Goal: Information Seeking & Learning: Learn about a topic

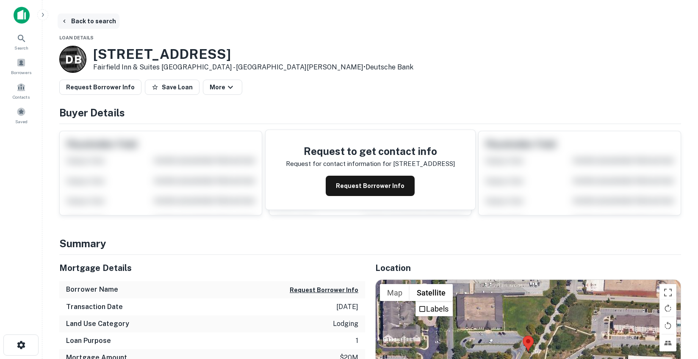
click at [82, 22] on button "Back to search" at bounding box center [89, 21] width 62 height 15
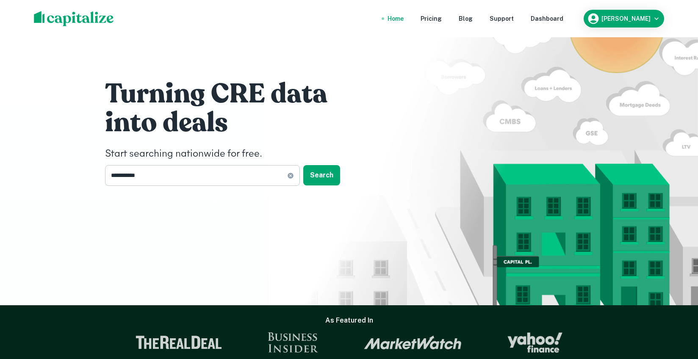
click at [245, 175] on input "**********" at bounding box center [196, 175] width 182 height 21
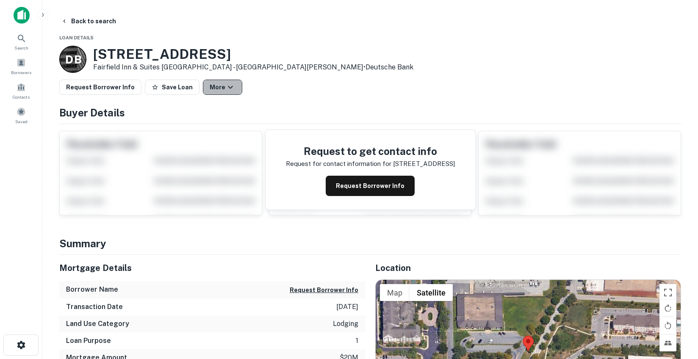
click at [225, 90] on icon "button" at bounding box center [230, 87] width 10 height 10
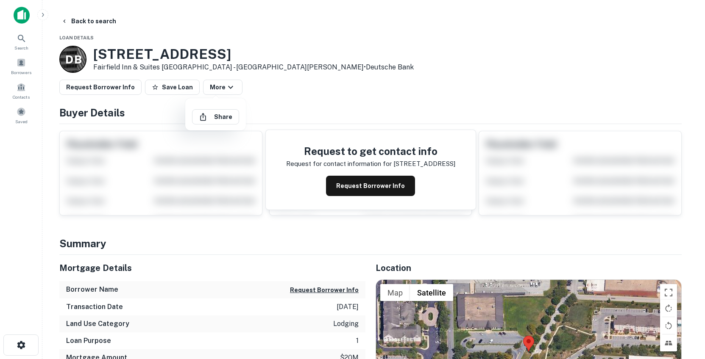
click at [288, 97] on div at bounding box center [352, 179] width 705 height 359
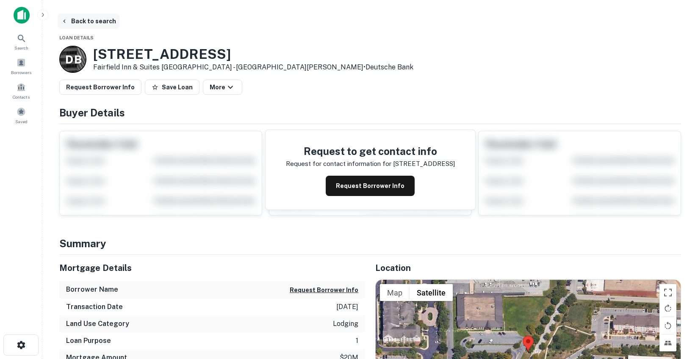
click at [68, 15] on button "Back to search" at bounding box center [89, 21] width 62 height 15
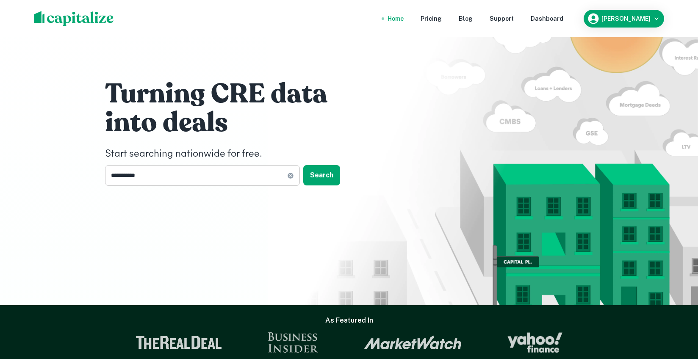
click at [147, 174] on input "**********" at bounding box center [196, 175] width 182 height 21
click at [329, 177] on button "Search" at bounding box center [321, 175] width 37 height 20
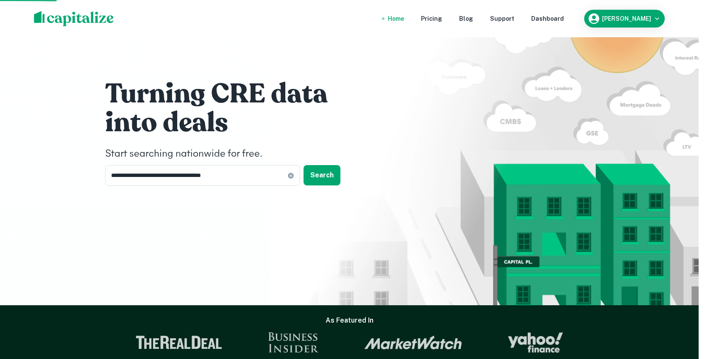
click at [329, 172] on div "[STREET_ADDRESS]" at bounding box center [353, 171] width 250 height 15
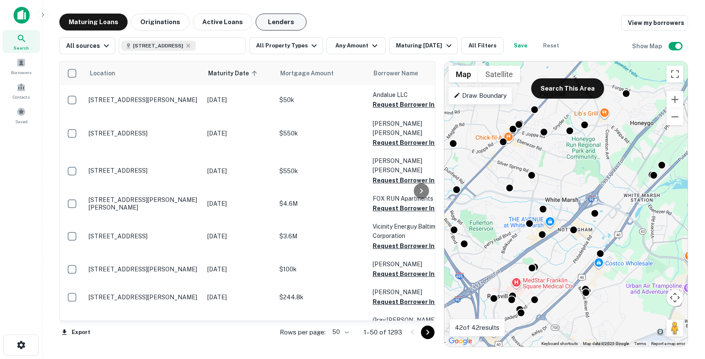
click at [270, 22] on button "Lenders" at bounding box center [281, 22] width 51 height 17
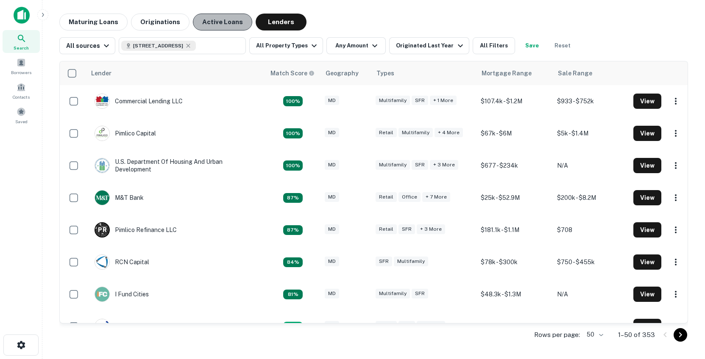
click at [224, 21] on button "Active Loans" at bounding box center [222, 22] width 59 height 17
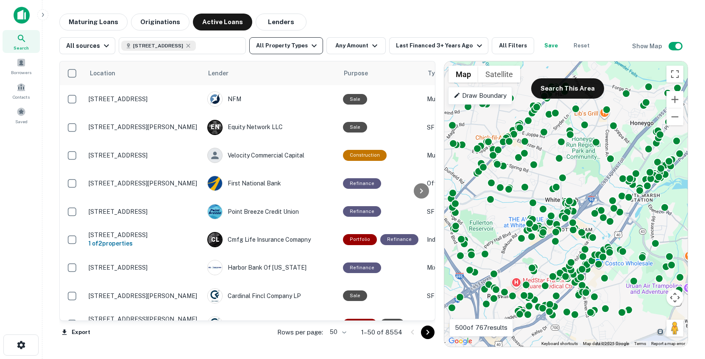
click at [284, 45] on button "All Property Types" at bounding box center [286, 45] width 74 height 17
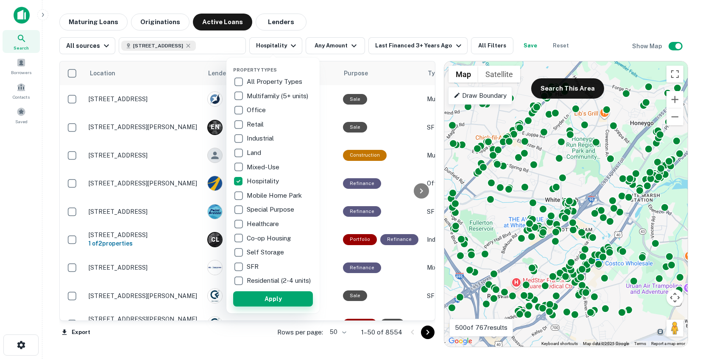
click at [265, 307] on button "Apply" at bounding box center [273, 299] width 80 height 15
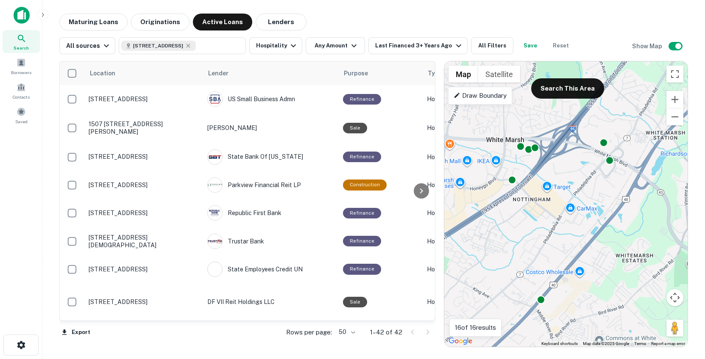
drag, startPoint x: 595, startPoint y: 237, endPoint x: 565, endPoint y: 205, distance: 43.5
click at [565, 206] on div "To activate drag with keyboard, press Alt + Enter. Once in keyboard drag state,…" at bounding box center [565, 204] width 243 height 286
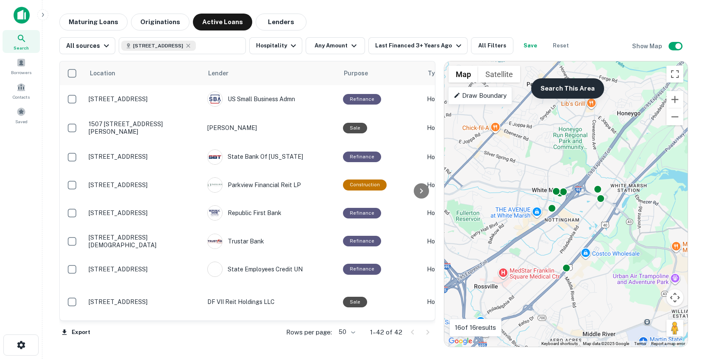
click at [581, 92] on button "Search This Area" at bounding box center [567, 88] width 73 height 20
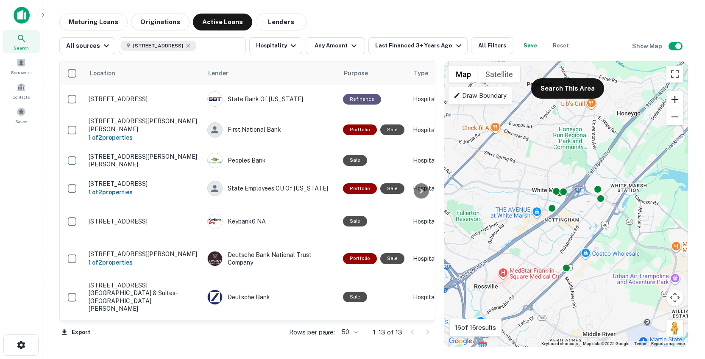
click at [673, 100] on button "Zoom in" at bounding box center [674, 99] width 17 height 17
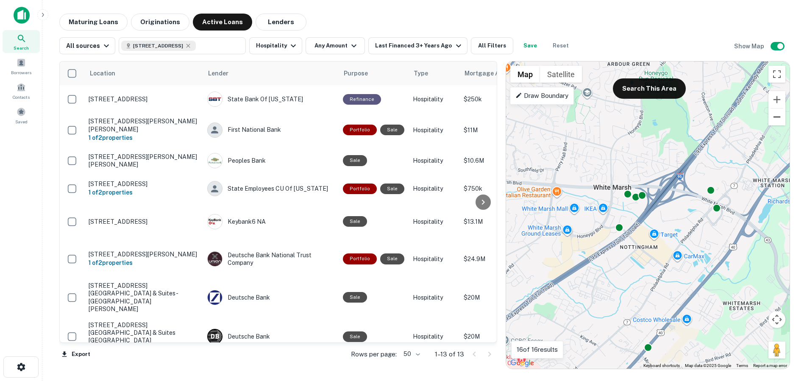
click at [698, 117] on button "Zoom out" at bounding box center [776, 117] width 17 height 17
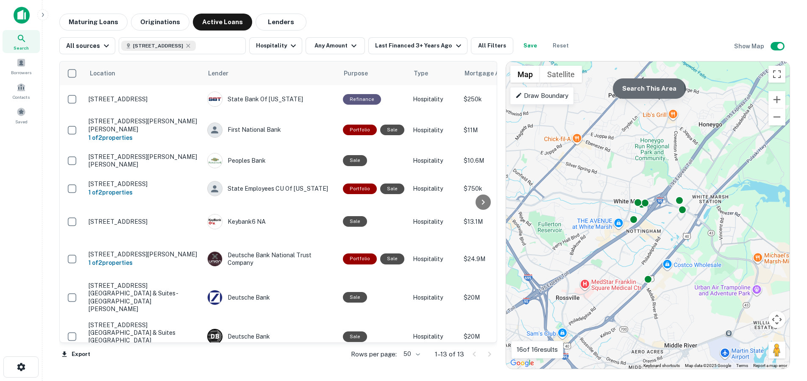
click at [638, 90] on button "Search This Area" at bounding box center [649, 88] width 73 height 20
click at [698, 118] on button "Zoom out" at bounding box center [776, 117] width 17 height 17
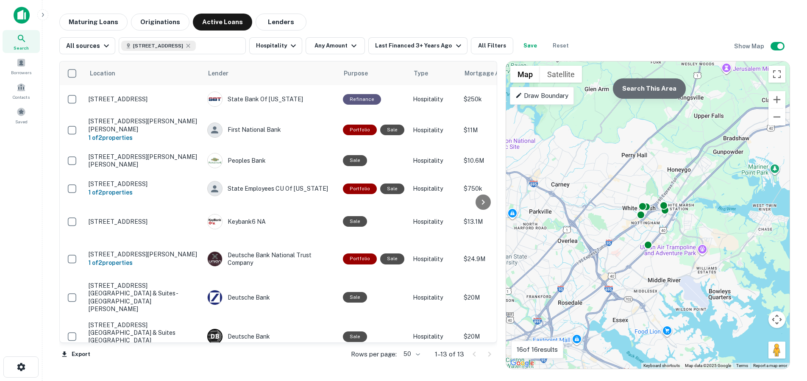
click at [657, 89] on button "Search This Area" at bounding box center [649, 88] width 73 height 20
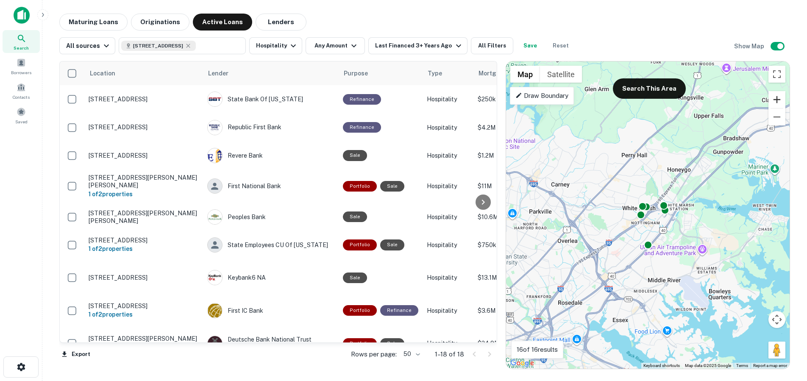
click at [698, 100] on button "Zoom in" at bounding box center [776, 99] width 17 height 17
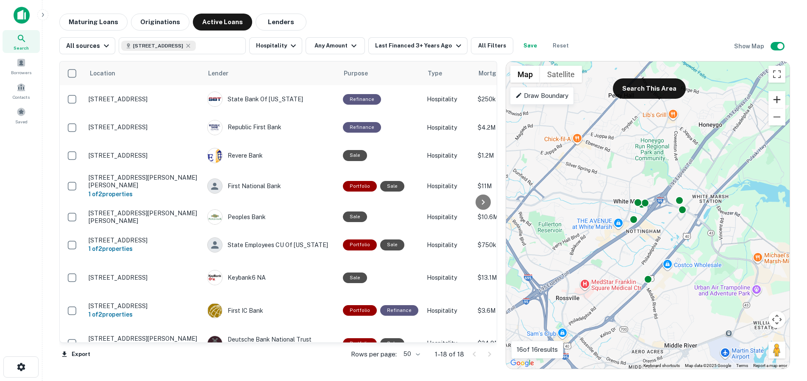
click at [698, 100] on button "Zoom in" at bounding box center [776, 99] width 17 height 17
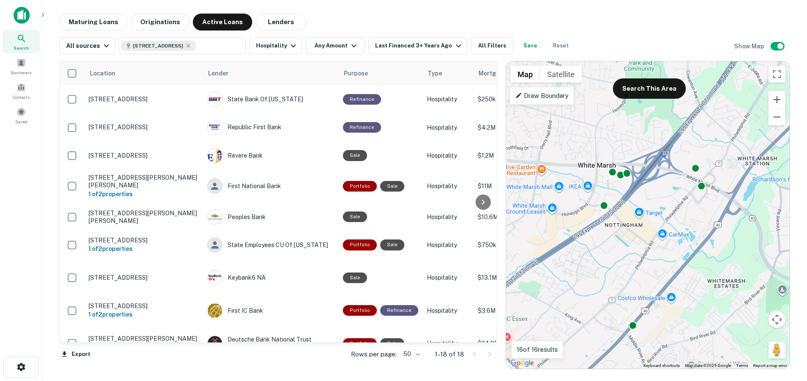
drag, startPoint x: 734, startPoint y: 138, endPoint x: 719, endPoint y: 114, distance: 28.2
click at [698, 114] on div "To activate drag with keyboard, press Alt + Enter. Once in keyboard drag state,…" at bounding box center [648, 214] width 284 height 307
click at [267, 43] on button "Hospitality" at bounding box center [275, 45] width 53 height 17
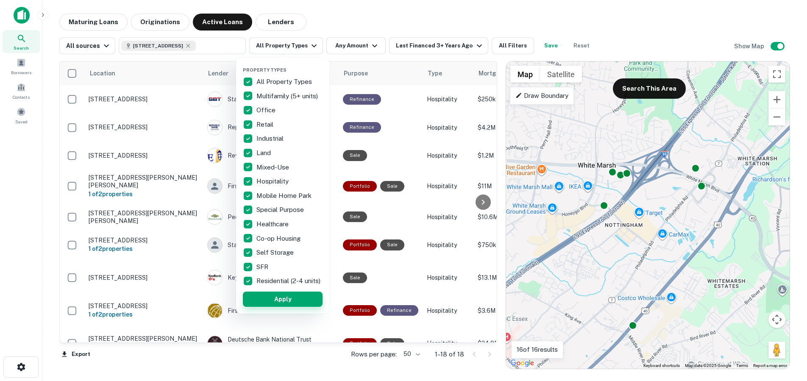
click at [278, 306] on button "Apply" at bounding box center [283, 299] width 80 height 15
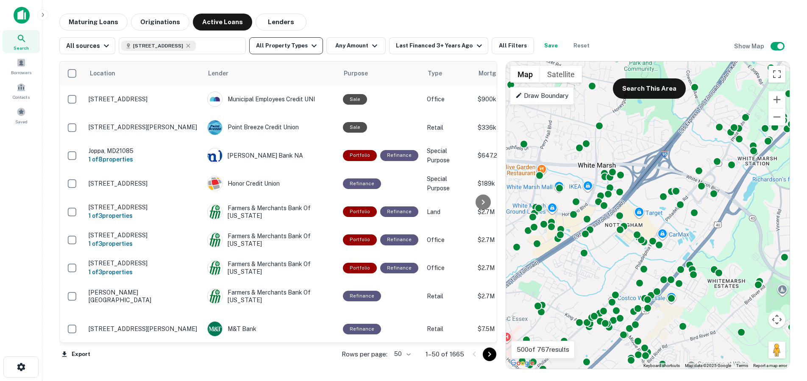
click at [309, 47] on icon "button" at bounding box center [314, 46] width 10 height 10
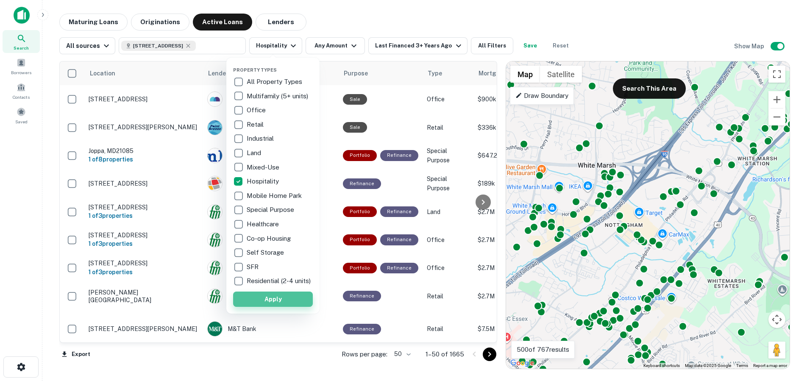
click at [280, 303] on button "Apply" at bounding box center [273, 299] width 80 height 15
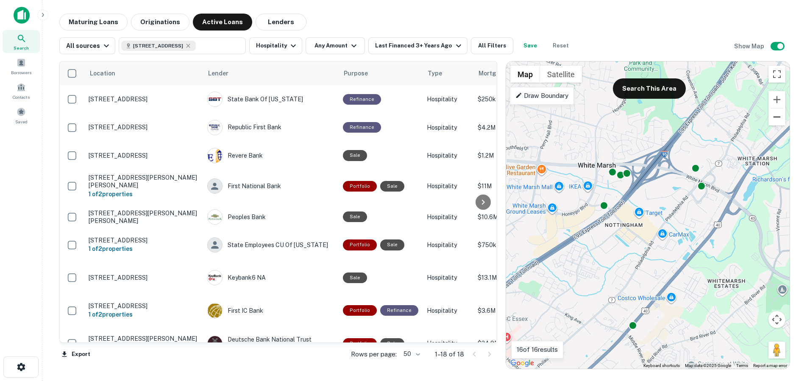
click at [698, 120] on button "Zoom out" at bounding box center [776, 117] width 17 height 17
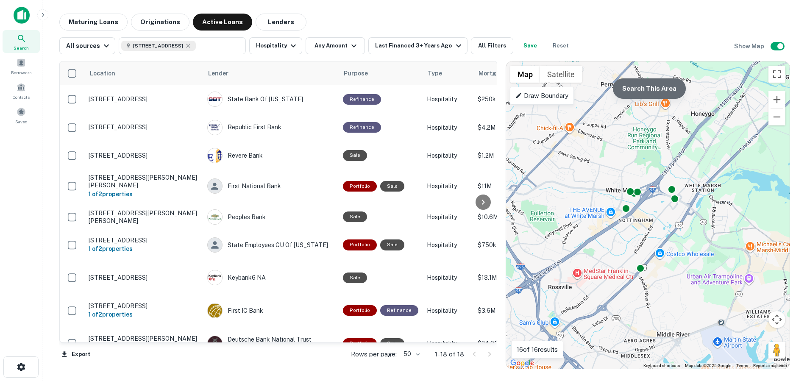
click at [659, 93] on button "Search This Area" at bounding box center [649, 88] width 73 height 20
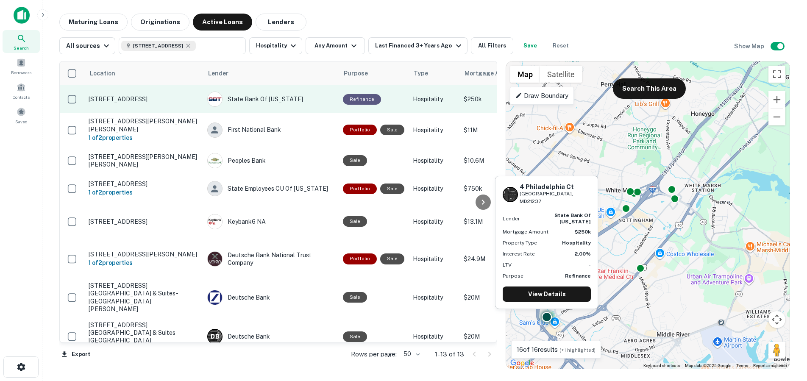
click at [285, 100] on div "State Bank Of Texas" at bounding box center [270, 99] width 127 height 15
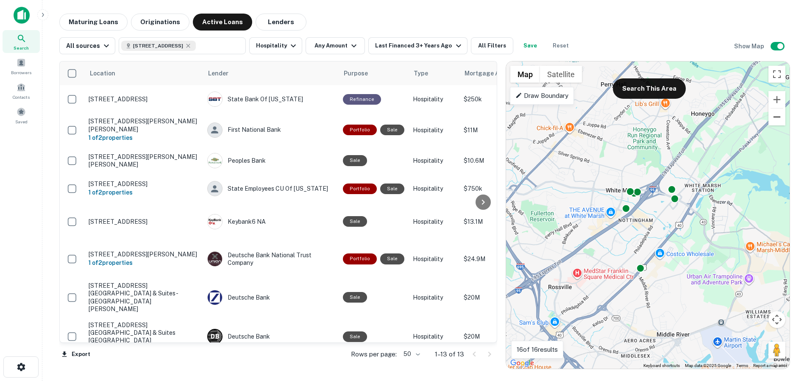
click at [698, 116] on button "Zoom out" at bounding box center [776, 117] width 17 height 17
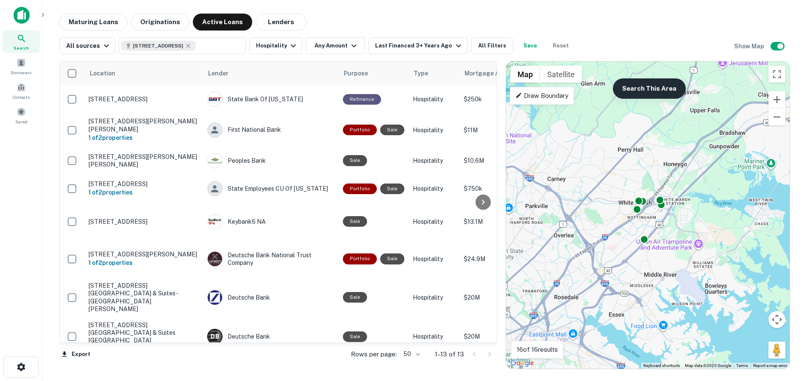
click at [641, 92] on button "Search This Area" at bounding box center [649, 88] width 73 height 20
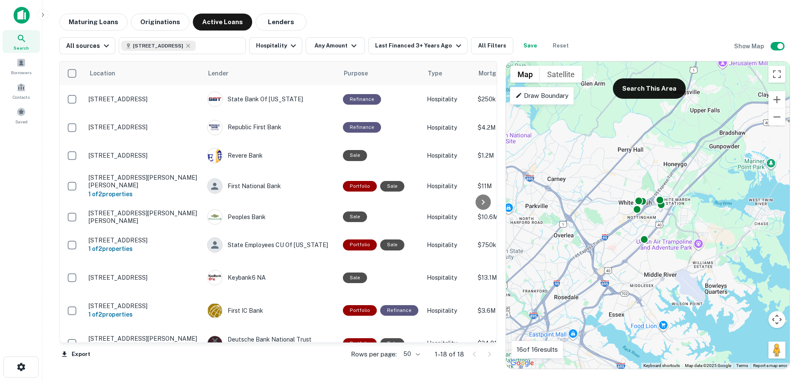
drag, startPoint x: 86, startPoint y: 99, endPoint x: 172, endPoint y: 2, distance: 129.7
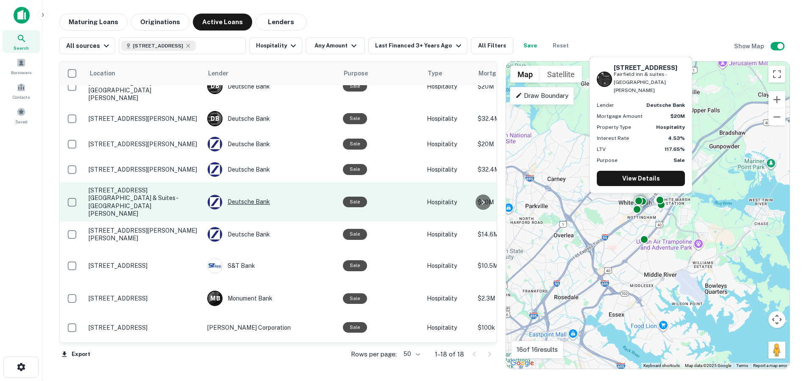
scroll to position [307, 0]
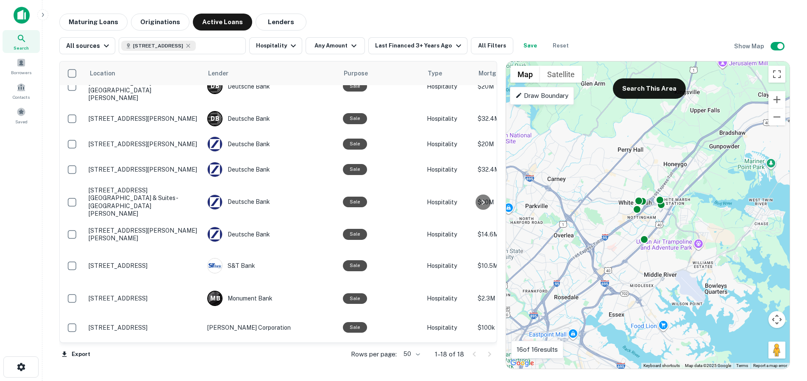
click at [349, 17] on div "Maturing Loans Originations Active Loans Lenders" at bounding box center [424, 22] width 731 height 17
click at [86, 47] on div "All sources" at bounding box center [88, 46] width 45 height 10
click at [359, 17] on div at bounding box center [403, 190] width 807 height 381
click at [192, 45] on icon at bounding box center [188, 45] width 7 height 7
type input "**********"
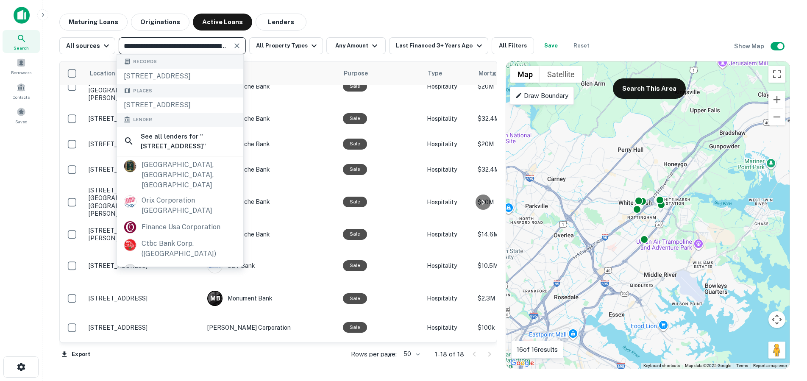
click at [236, 45] on icon "Clear" at bounding box center [237, 46] width 8 height 8
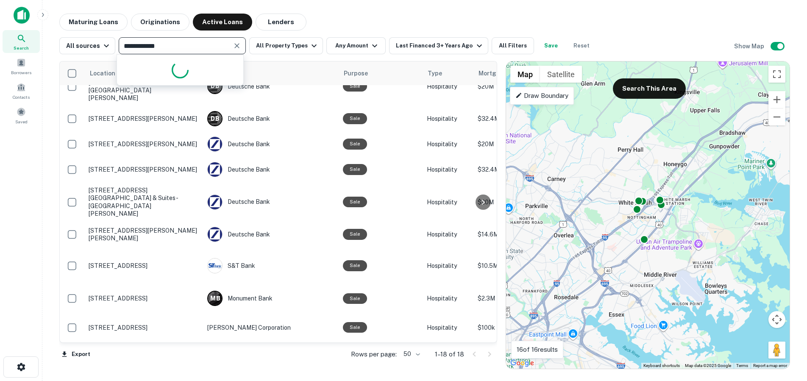
type input "**********"
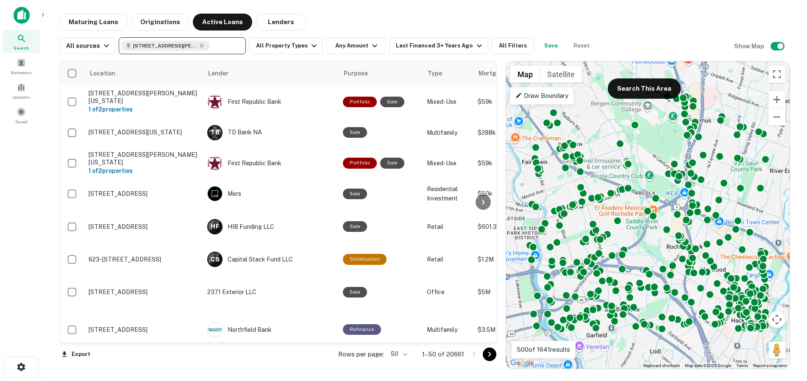
scroll to position [307, 0]
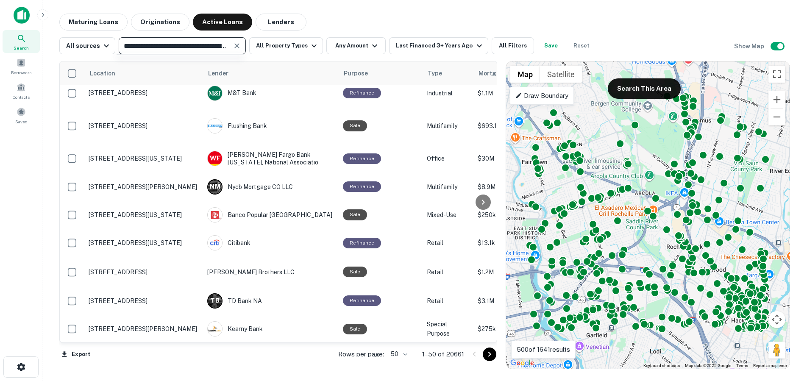
type input "**********"
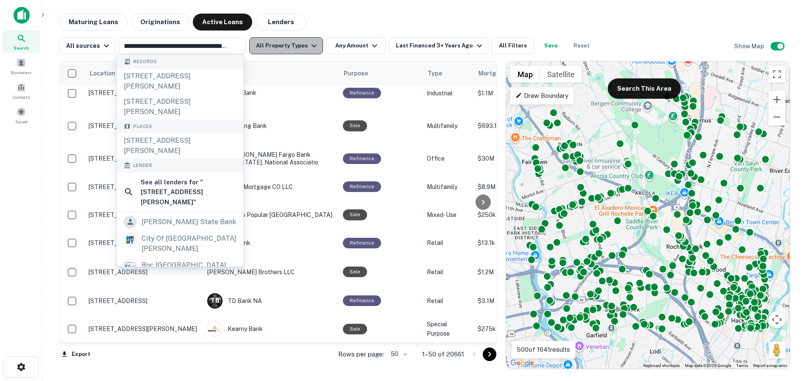
click at [301, 43] on button "All Property Types" at bounding box center [286, 45] width 74 height 17
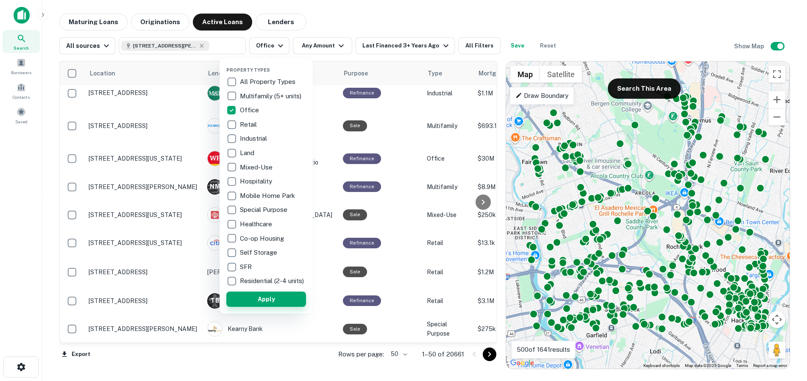
click at [267, 306] on button "Apply" at bounding box center [266, 299] width 80 height 15
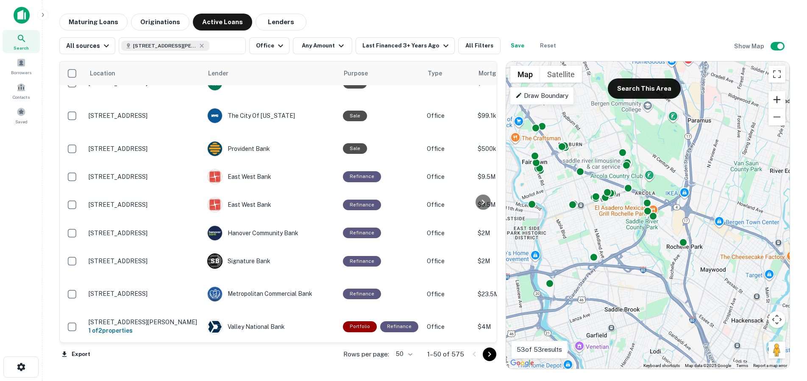
click at [777, 101] on button "Zoom in" at bounding box center [776, 99] width 17 height 17
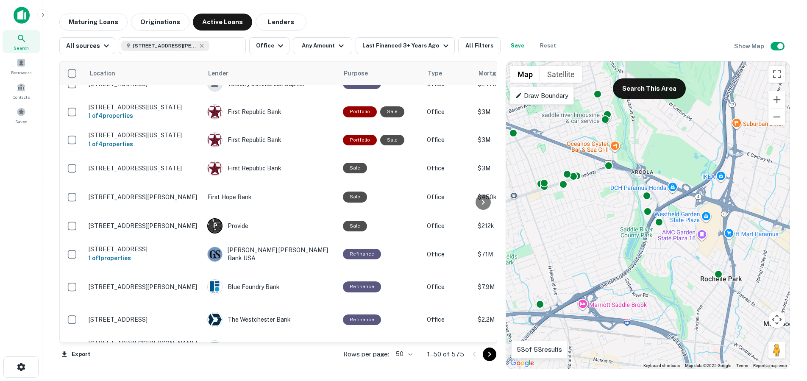
scroll to position [1224, 0]
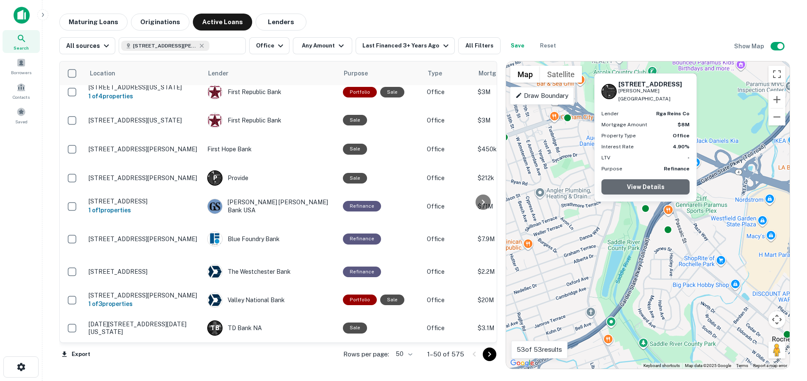
click at [650, 189] on link "View Details" at bounding box center [645, 186] width 88 height 15
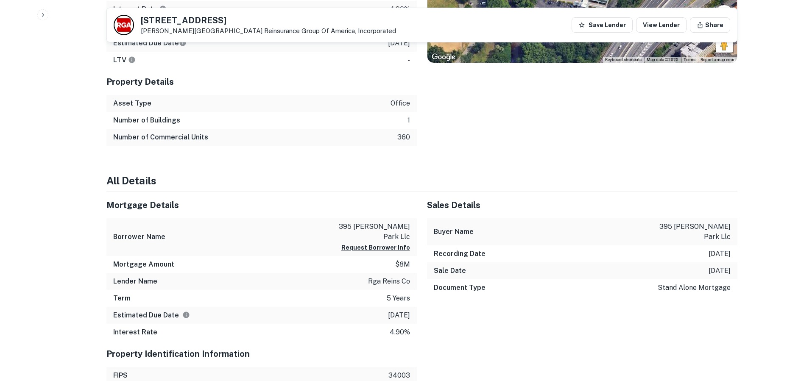
scroll to position [445, 0]
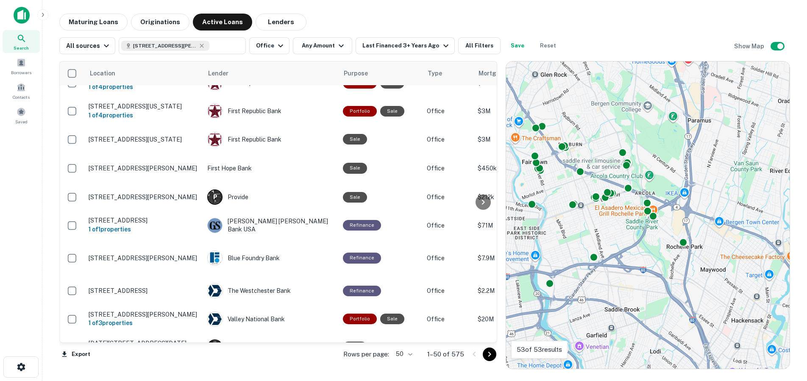
scroll to position [1224, 0]
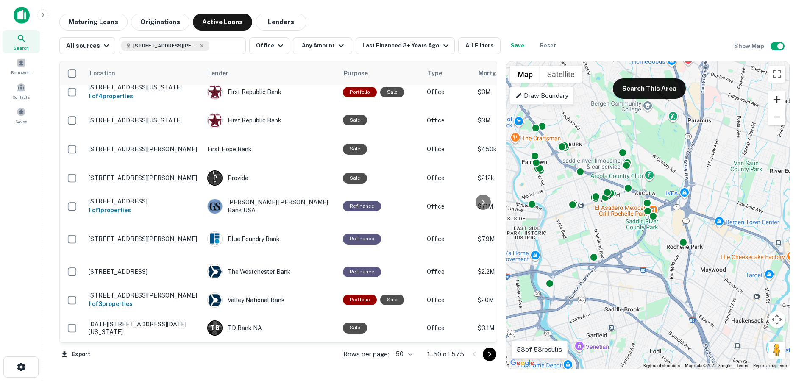
click at [779, 99] on button "Zoom in" at bounding box center [776, 99] width 17 height 17
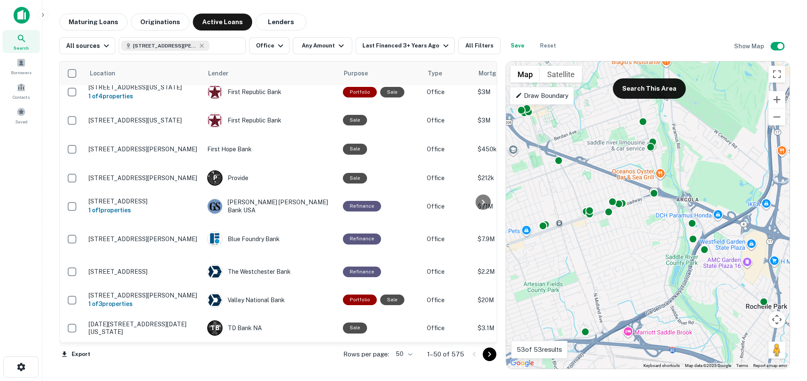
drag, startPoint x: 687, startPoint y: 156, endPoint x: 734, endPoint y: 185, distance: 55.0
click at [734, 185] on div "To activate drag with keyboard, press Alt + Enter. Once in keyboard drag state,…" at bounding box center [648, 214] width 284 height 307
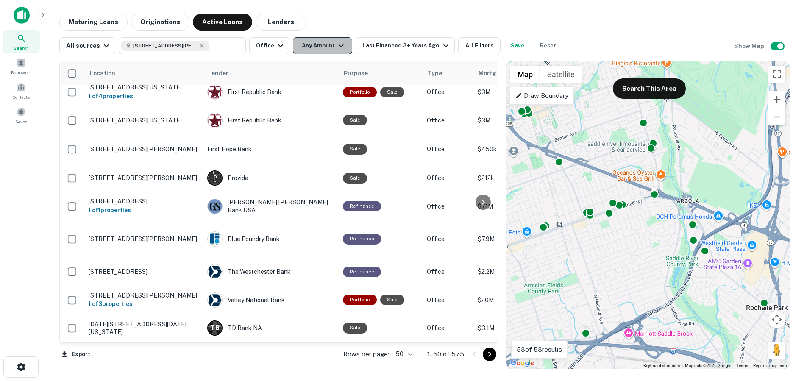
click at [325, 45] on button "Any Amount" at bounding box center [322, 45] width 59 height 17
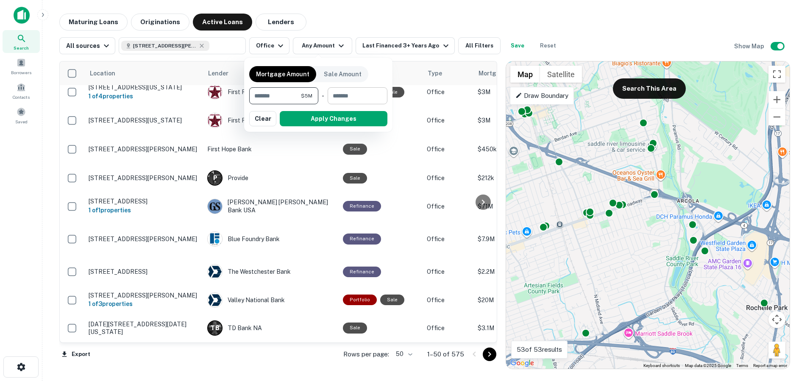
type input "*******"
click at [364, 95] on input "number" at bounding box center [355, 95] width 54 height 17
type input "********"
click at [356, 119] on button "Apply Changes" at bounding box center [334, 118] width 108 height 15
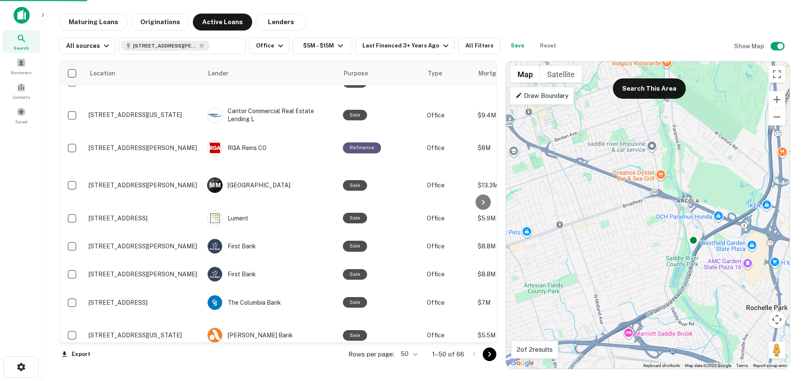
scroll to position [1203, 0]
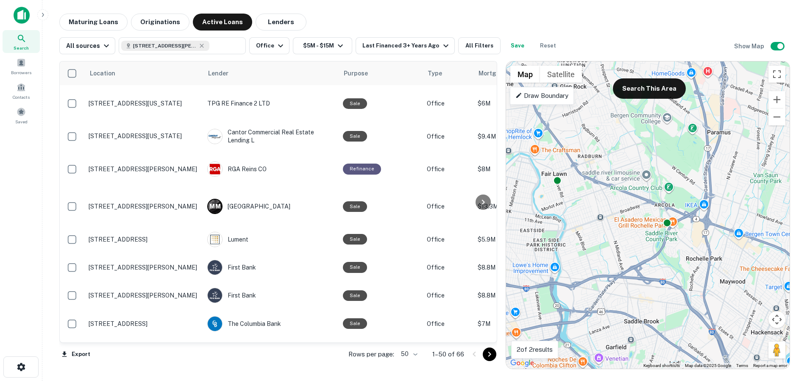
drag, startPoint x: 606, startPoint y: 271, endPoint x: 608, endPoint y: 247, distance: 24.7
click at [608, 247] on div "To activate drag with keyboard, press Alt + Enter. Once in keyboard drag state,…" at bounding box center [648, 214] width 284 height 307
click at [335, 45] on icon "button" at bounding box center [340, 46] width 10 height 10
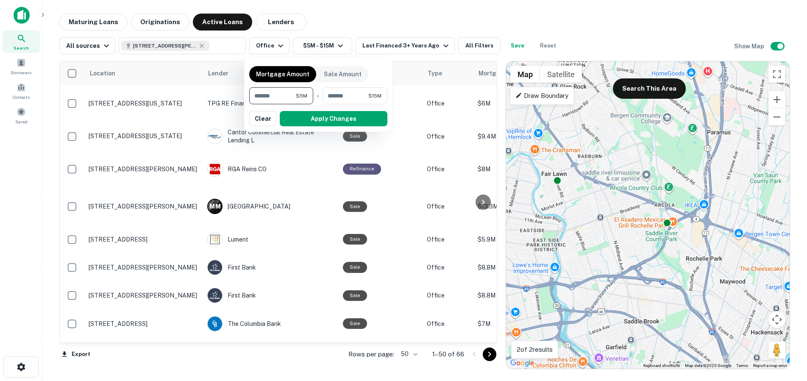
drag, startPoint x: 289, startPoint y: 96, endPoint x: 228, endPoint y: 97, distance: 61.0
click at [228, 97] on div "Mortgage Amount Sale Amount ******* $5M ​ - ******** $15M ​ Apply Changes Clear" at bounding box center [403, 190] width 807 height 381
type input "*******"
click at [309, 120] on button "Apply Changes" at bounding box center [334, 118] width 108 height 15
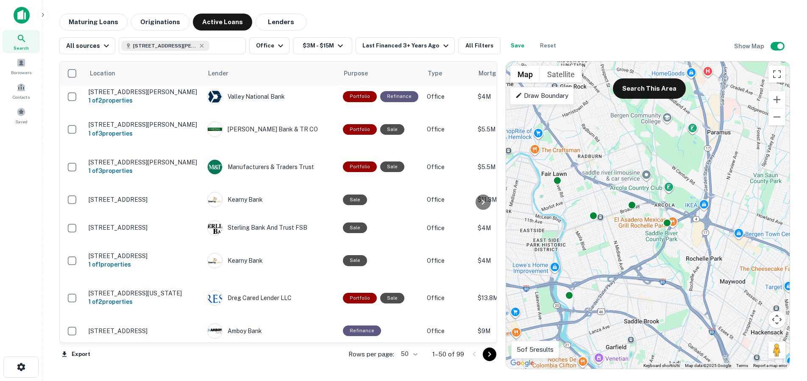
scroll to position [1, 0]
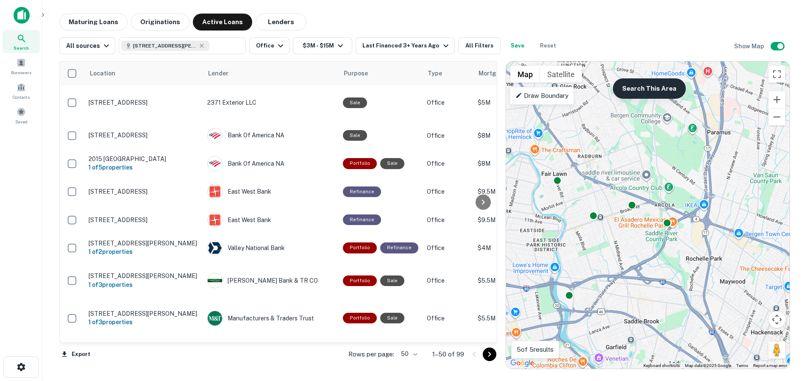
click at [648, 90] on button "Search This Area" at bounding box center [649, 88] width 73 height 20
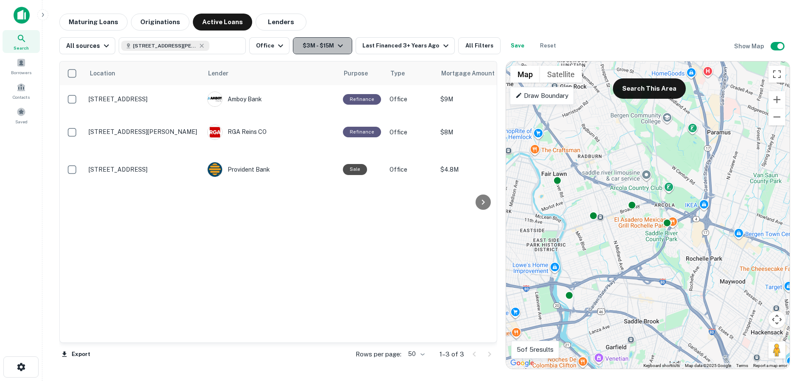
click at [337, 43] on icon "button" at bounding box center [340, 46] width 10 height 10
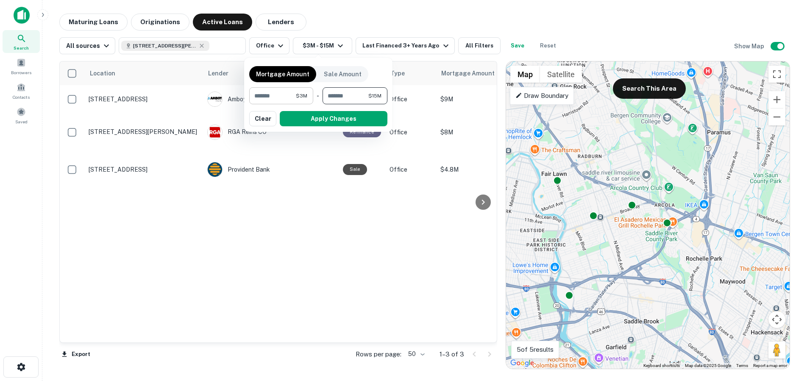
drag, startPoint x: 362, startPoint y: 97, endPoint x: 288, endPoint y: 94, distance: 74.2
click at [288, 95] on div "******* $3M ​ - ******** $15M ​" at bounding box center [318, 95] width 138 height 17
type input "********"
click at [351, 118] on button "Apply Changes" at bounding box center [334, 118] width 108 height 15
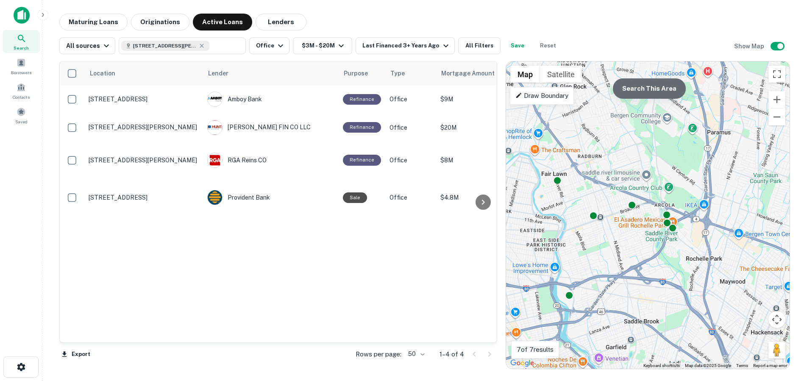
click at [659, 95] on button "Search This Area" at bounding box center [649, 88] width 73 height 20
click at [336, 44] on icon "button" at bounding box center [341, 46] width 10 height 10
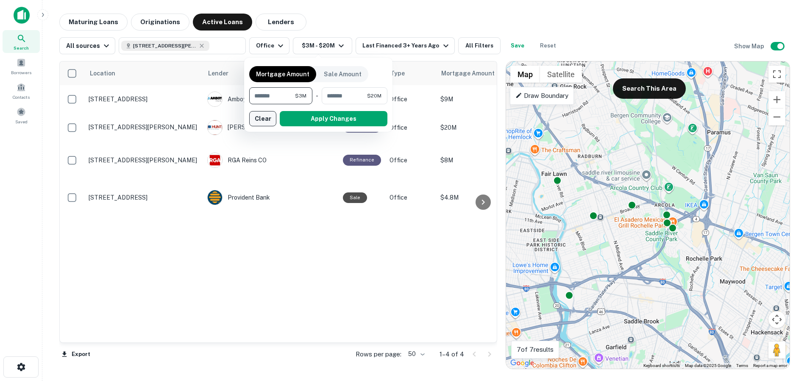
click at [253, 120] on button "Clear" at bounding box center [262, 118] width 27 height 15
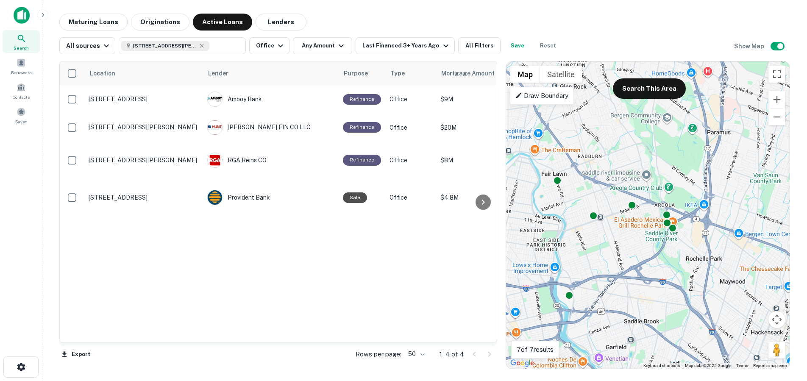
click at [562, 32] on div "All sources 395 W Passaic St, Rochelle Park, NJ 07662, USA ​ Office Any Amount …" at bounding box center [424, 43] width 731 height 24
click at [664, 83] on button "Search This Area" at bounding box center [649, 88] width 73 height 20
click at [647, 83] on button "Search This Area" at bounding box center [649, 88] width 73 height 20
click at [651, 93] on button "Search This Area" at bounding box center [649, 88] width 73 height 20
click at [404, 245] on div "Location Lender Purpose Type Mortgage Amount Borrower Last Financed Date sorted…" at bounding box center [278, 201] width 437 height 281
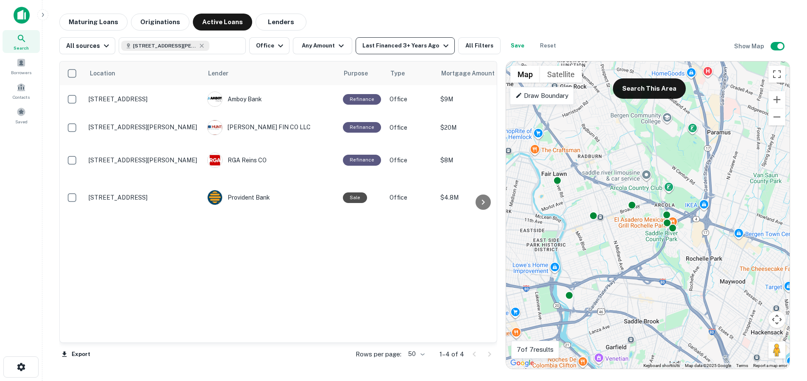
click at [420, 42] on div "Last Financed 3+ Years Ago" at bounding box center [406, 46] width 88 height 10
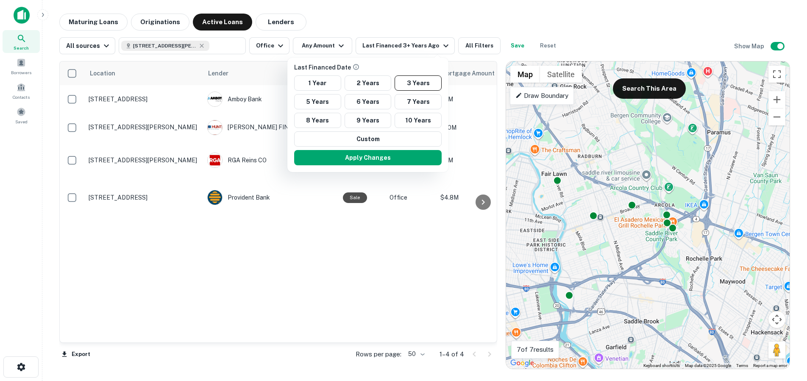
click at [402, 22] on div at bounding box center [403, 190] width 807 height 381
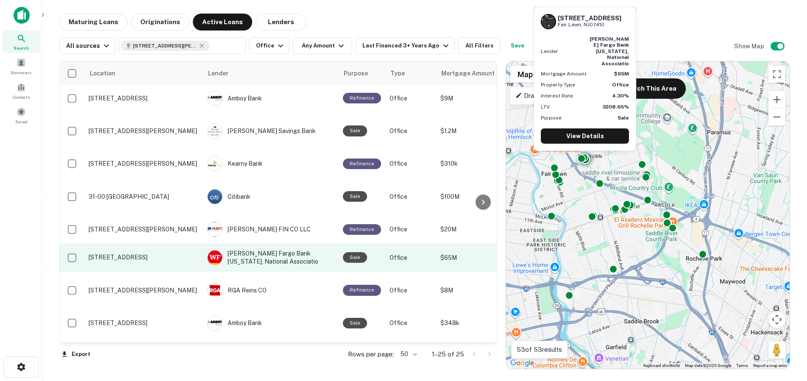
scroll to position [114, 0]
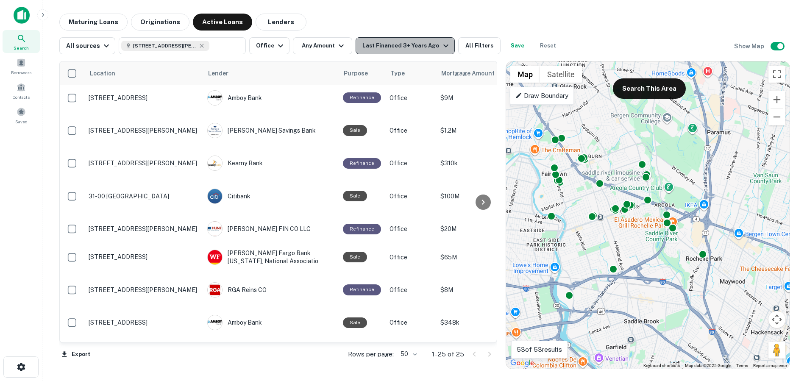
click at [406, 45] on div "Last Financed 3+ Years Ago" at bounding box center [406, 46] width 88 height 10
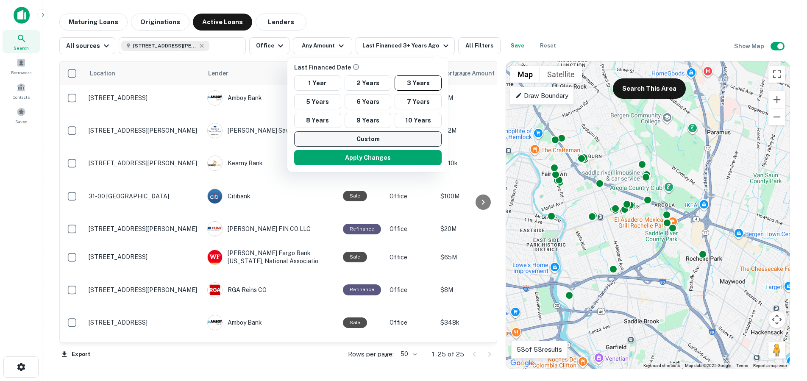
click at [368, 139] on button "Custom" at bounding box center [367, 138] width 147 height 15
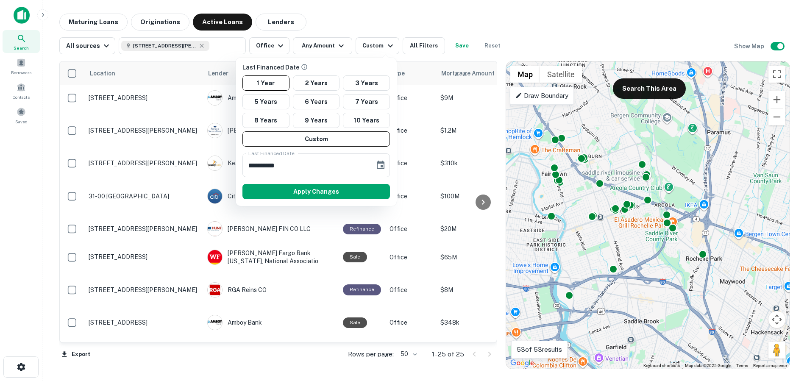
click at [370, 22] on div at bounding box center [403, 190] width 807 height 381
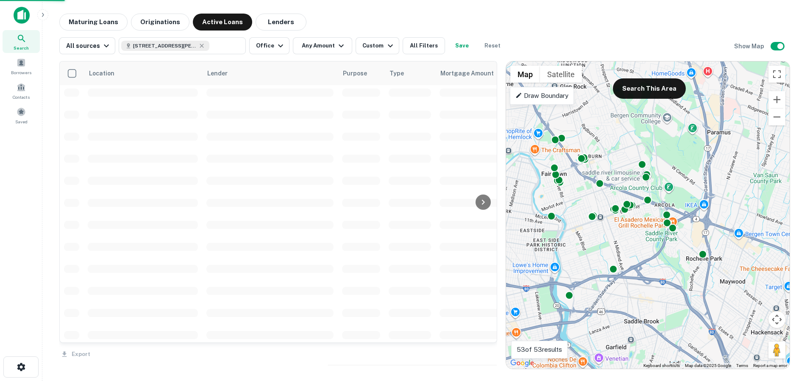
click at [370, 21] on div "**********" at bounding box center [403, 190] width 807 height 381
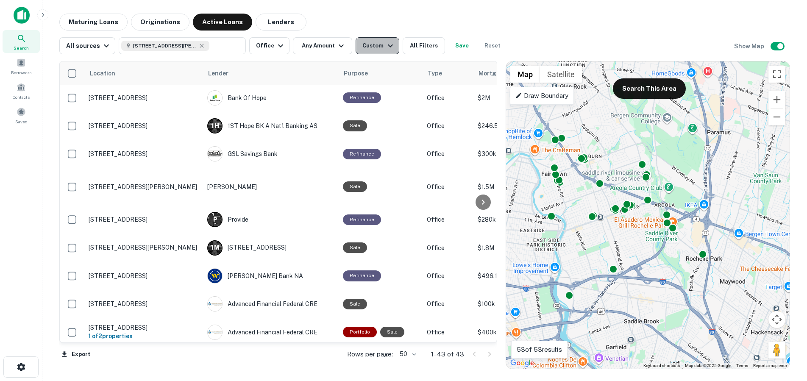
click at [386, 43] on icon "button" at bounding box center [390, 46] width 10 height 10
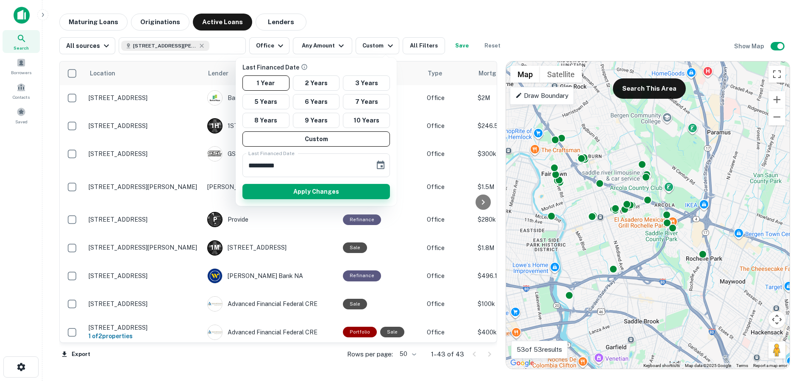
click at [309, 190] on button "Apply Changes" at bounding box center [315, 191] width 147 height 15
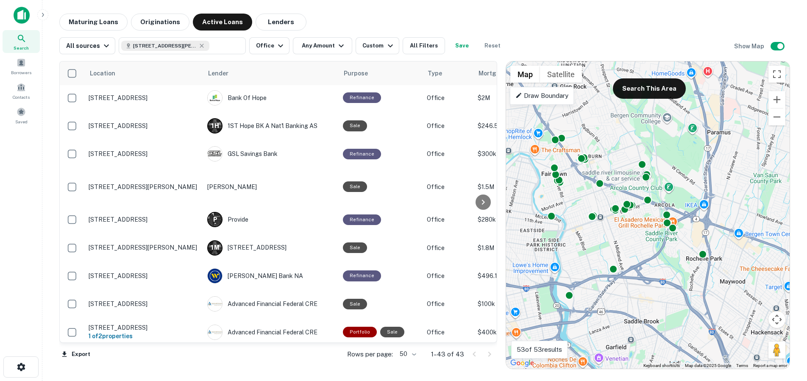
click at [381, 21] on div "Maturing Loans Originations Active Loans Lenders" at bounding box center [424, 22] width 731 height 17
click at [379, 48] on div "Custom" at bounding box center [378, 46] width 33 height 10
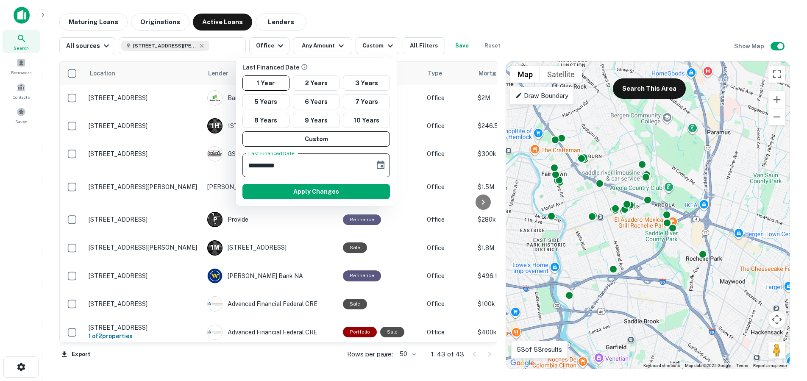
drag, startPoint x: 295, startPoint y: 168, endPoint x: 334, endPoint y: 62, distance: 113.5
click at [253, 160] on input "**********" at bounding box center [305, 165] width 126 height 24
click at [357, 17] on div at bounding box center [403, 190] width 807 height 381
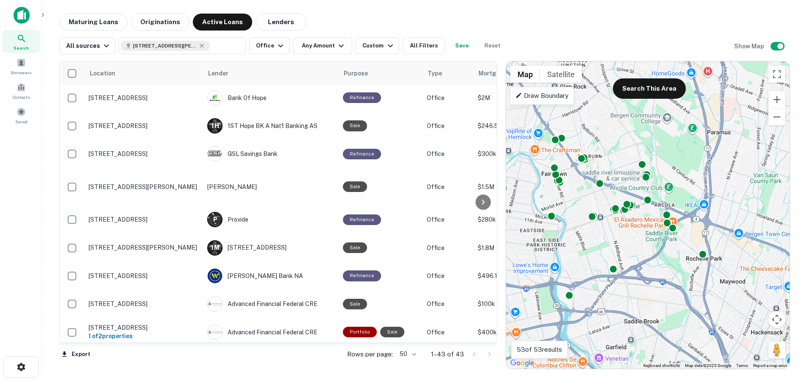
click at [20, 16] on img at bounding box center [22, 15] width 16 height 17
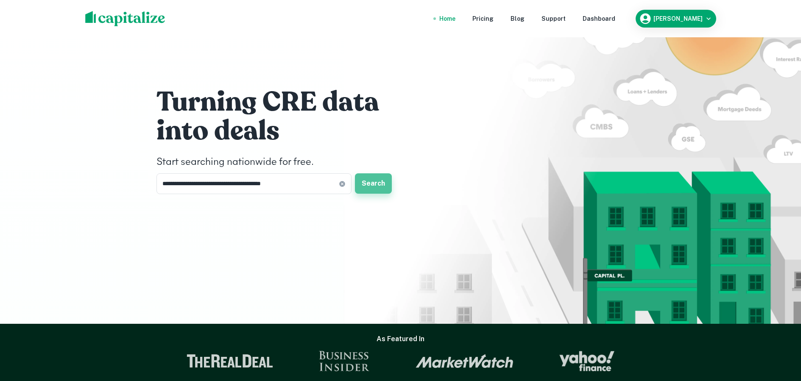
click at [376, 187] on button "Search" at bounding box center [373, 183] width 37 height 20
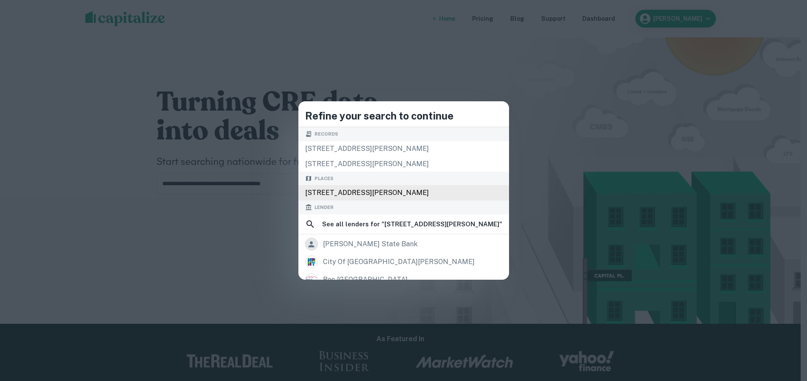
click at [375, 195] on div "395 W Passaic St, Rochelle Park, NJ 07662, USA" at bounding box center [403, 192] width 211 height 15
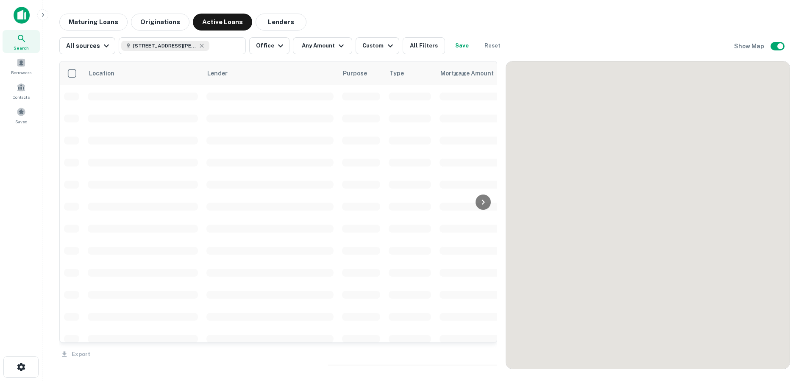
scroll to position [114, 0]
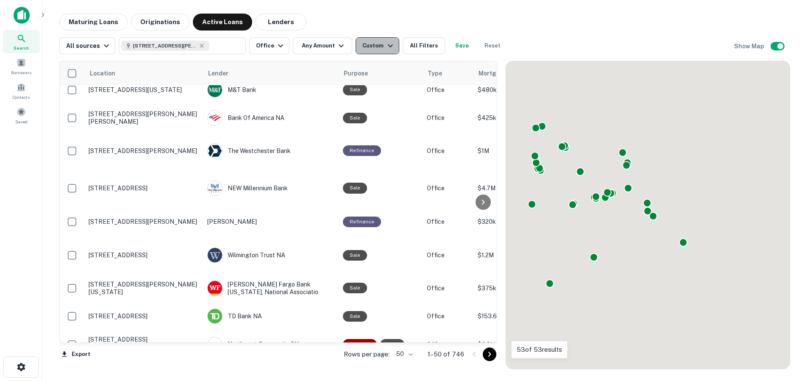
click at [388, 45] on icon "button" at bounding box center [390, 46] width 5 height 3
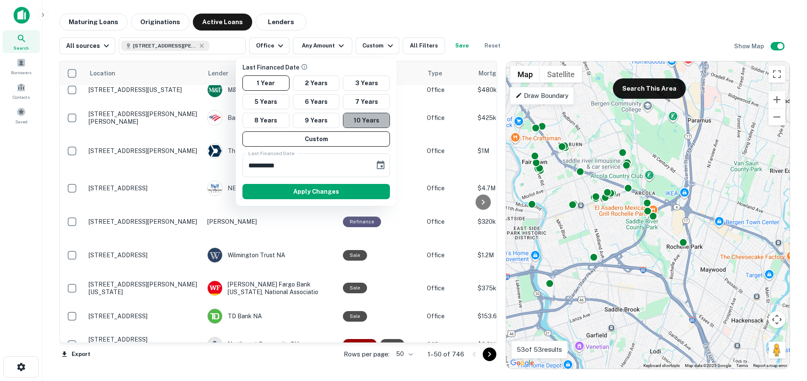
click at [373, 120] on button "10 Years" at bounding box center [366, 120] width 47 height 15
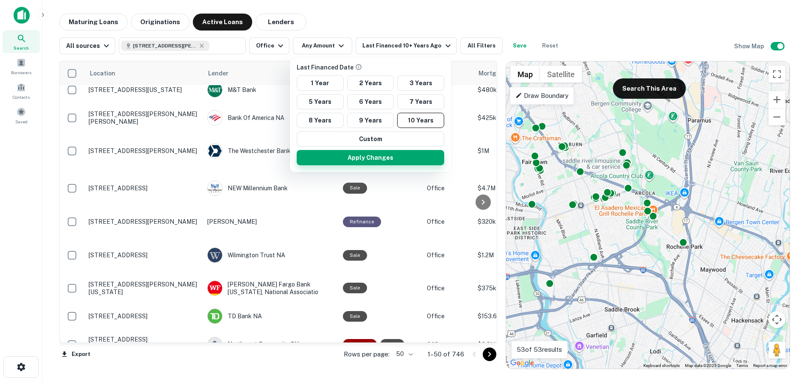
click at [398, 156] on button "Apply Changes" at bounding box center [370, 157] width 147 height 15
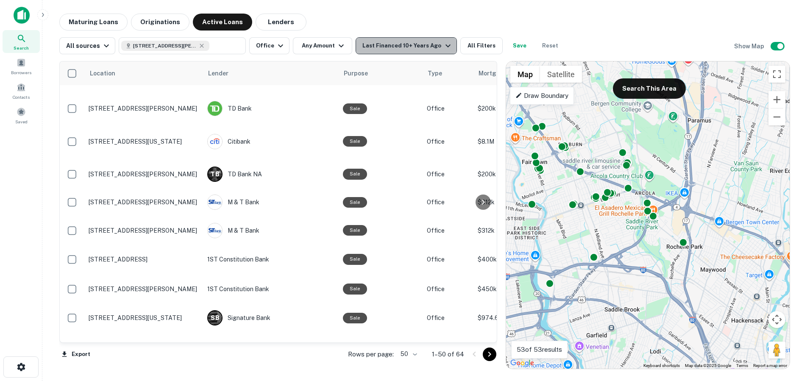
click at [432, 44] on div "Last Financed 10+ Years Ago" at bounding box center [407, 46] width 90 height 10
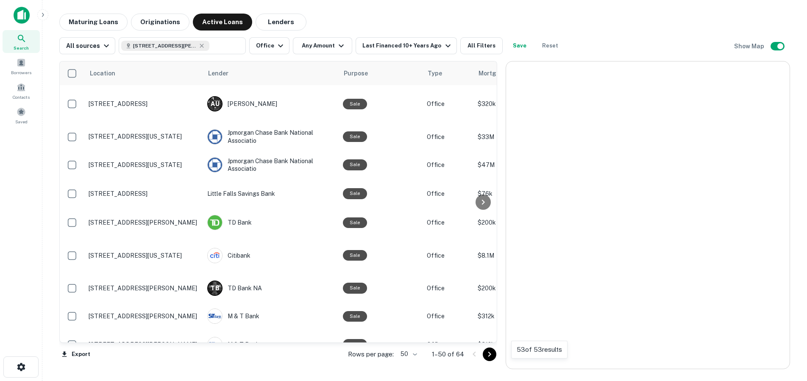
scroll to position [114, 0]
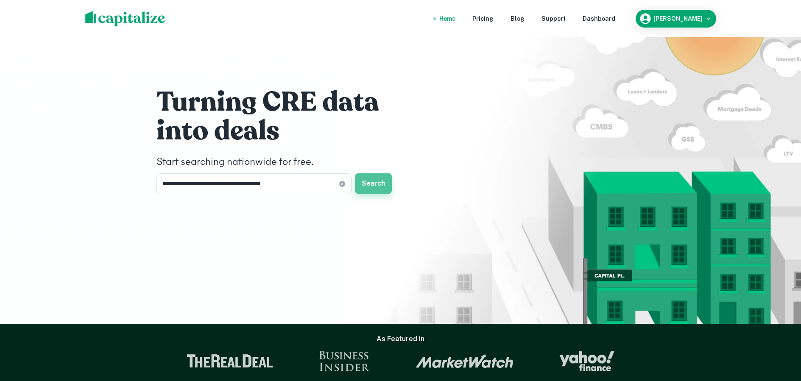
click at [381, 190] on button "Search" at bounding box center [373, 183] width 37 height 20
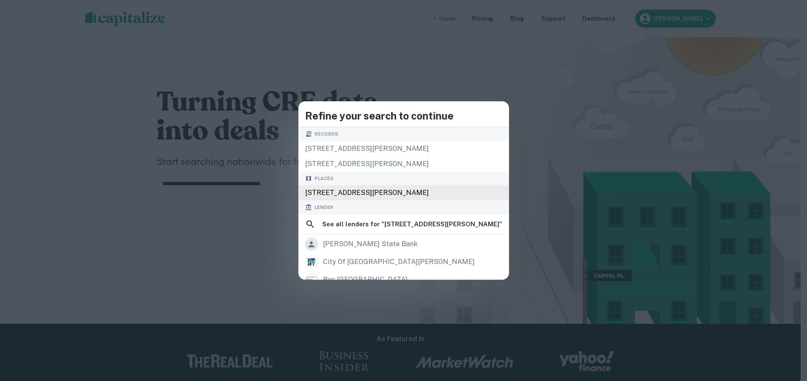
click at [374, 192] on div "395 W Passaic St, Rochelle Park, NJ 07662, USA" at bounding box center [403, 192] width 211 height 15
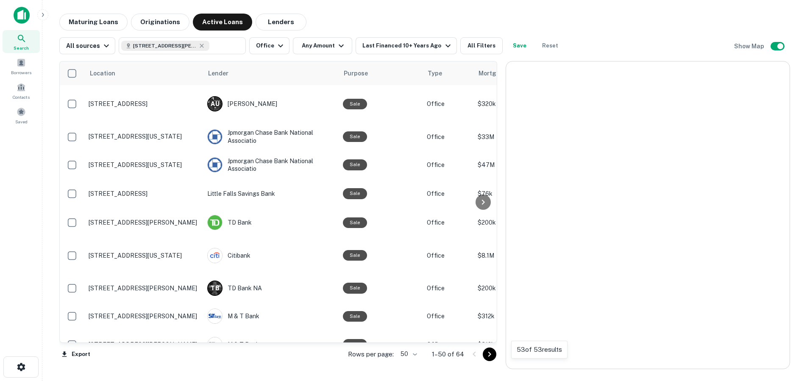
scroll to position [114, 0]
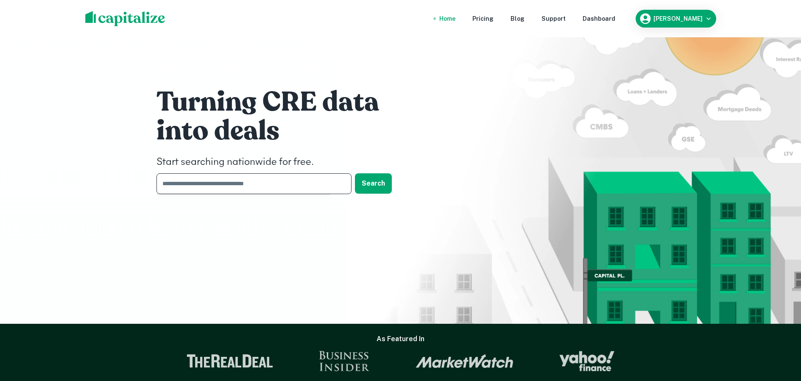
click at [217, 182] on input "text" at bounding box center [250, 183] width 189 height 21
type input "*"
type input "**********"
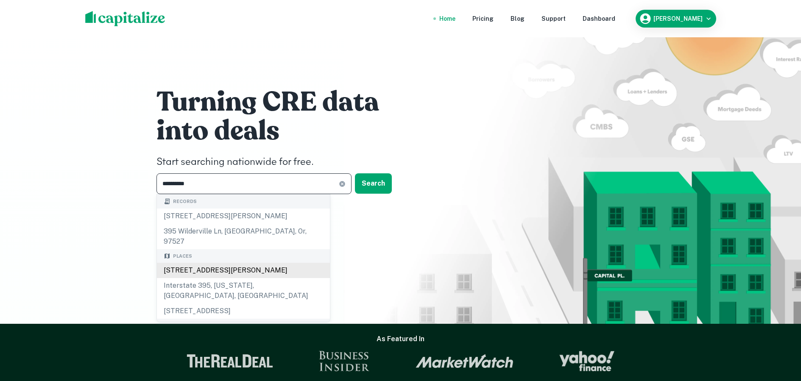
click at [249, 261] on body "**********" at bounding box center [400, 190] width 801 height 381
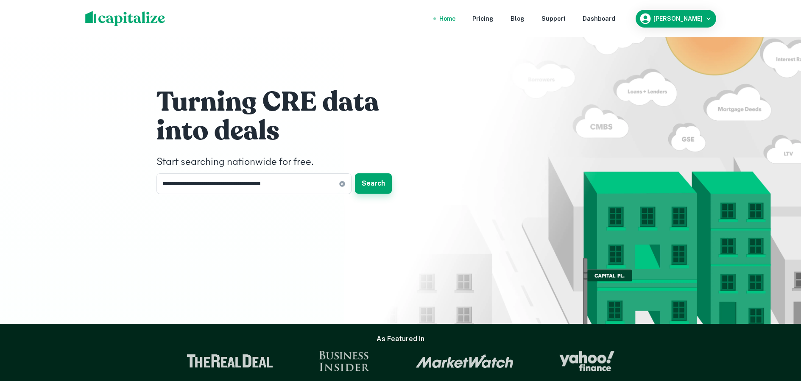
click at [387, 184] on button "Search" at bounding box center [373, 183] width 37 height 20
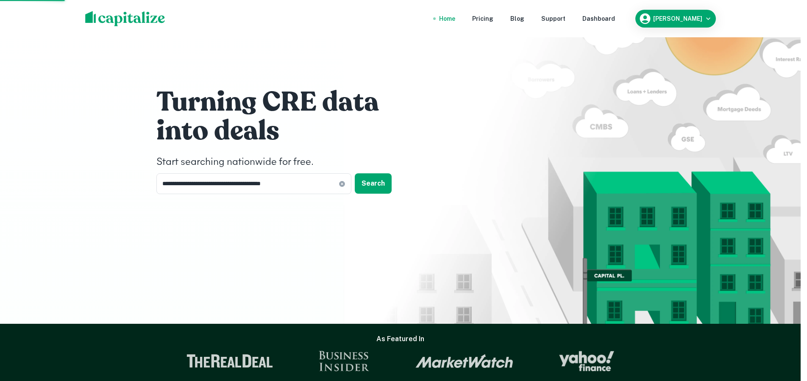
click at [384, 195] on div "[STREET_ADDRESS][PERSON_NAME]" at bounding box center [403, 192] width 211 height 15
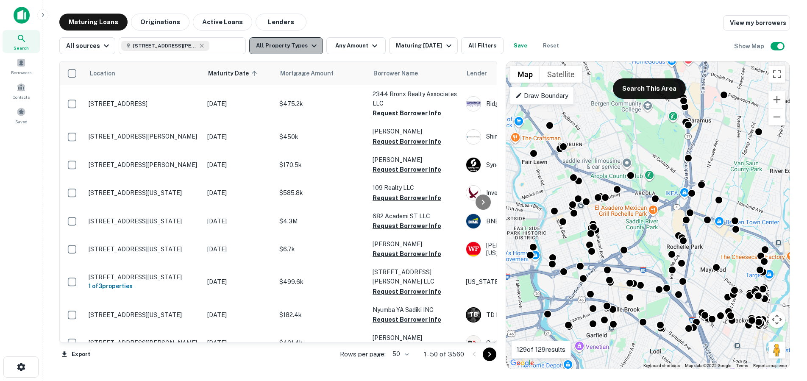
click at [312, 45] on icon "button" at bounding box center [314, 46] width 5 height 3
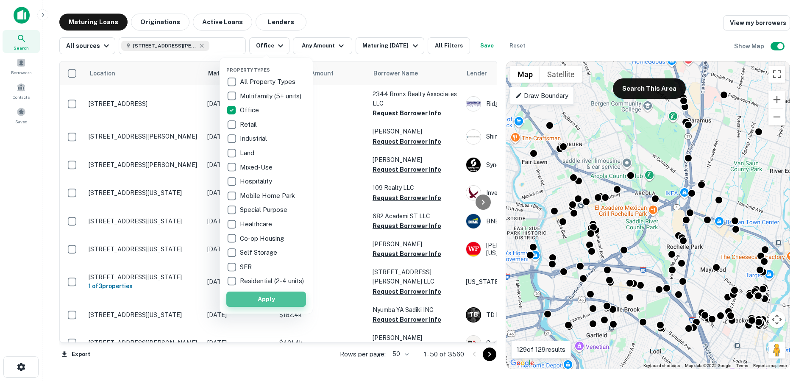
click at [283, 302] on button "Apply" at bounding box center [266, 299] width 80 height 15
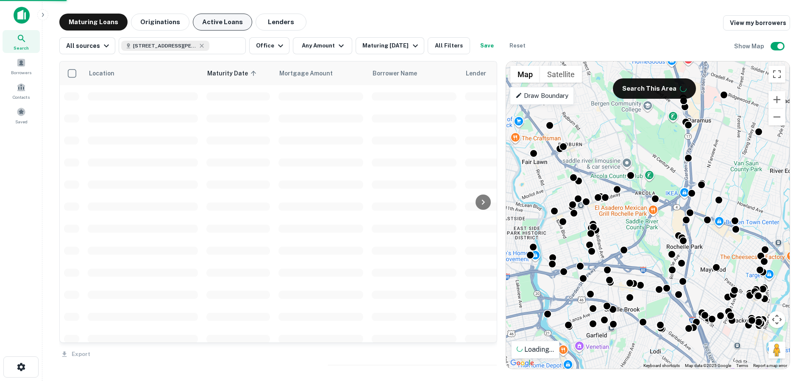
click at [234, 20] on div "Property Types All Property Types Multifamily (5+ units) Office Retail Industri…" at bounding box center [403, 190] width 807 height 381
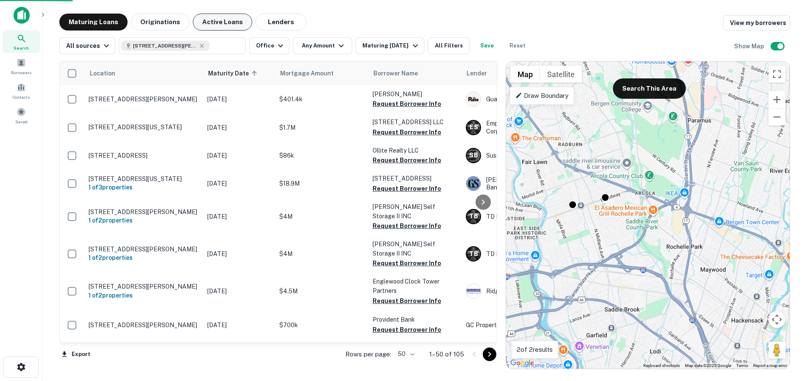
click at [220, 23] on button "Active Loans" at bounding box center [222, 22] width 59 height 17
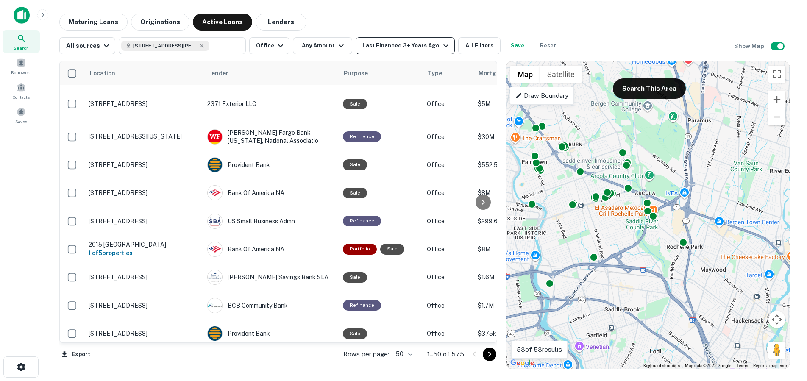
click at [441, 46] on icon "button" at bounding box center [446, 46] width 10 height 10
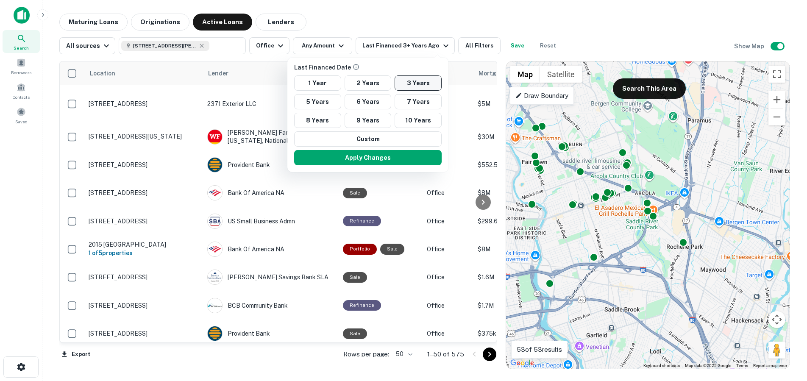
click at [414, 81] on button "3 Years" at bounding box center [418, 82] width 47 height 15
click at [414, 82] on button "3 Years" at bounding box center [418, 82] width 47 height 15
click at [354, 68] on icon "Find loans based on the last time they were sold or refinanced." at bounding box center [356, 67] width 7 height 7
click at [386, 141] on button "Custom" at bounding box center [367, 138] width 147 height 15
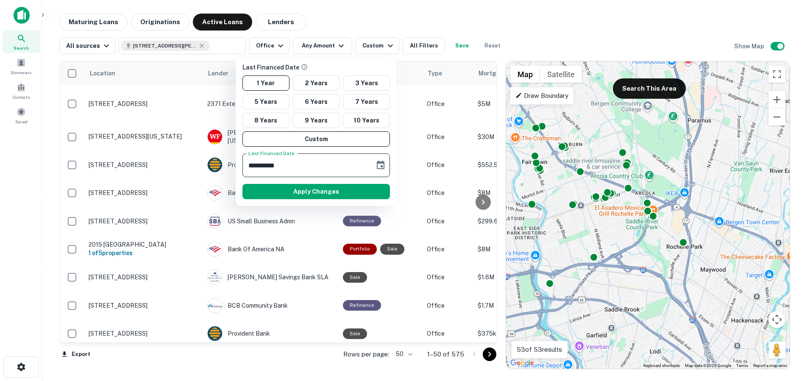
drag, startPoint x: 325, startPoint y: 171, endPoint x: 268, endPoint y: 166, distance: 57.0
click at [268, 166] on input "**********" at bounding box center [305, 165] width 126 height 24
click at [312, 168] on input "**********" at bounding box center [305, 165] width 126 height 24
drag, startPoint x: 312, startPoint y: 165, endPoint x: 240, endPoint y: 159, distance: 71.8
click at [240, 159] on div "**********" at bounding box center [316, 165] width 154 height 24
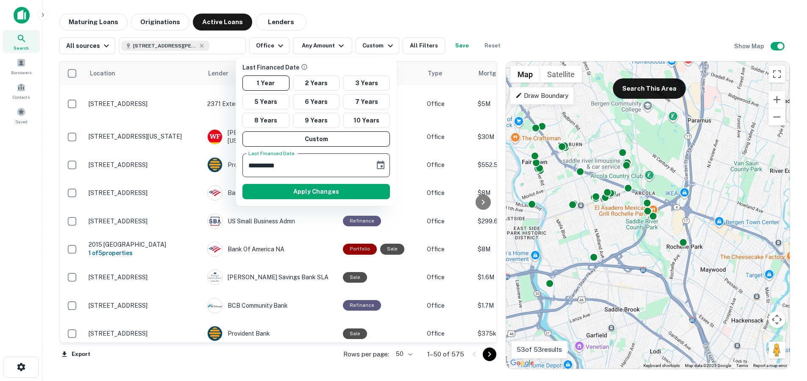
type input "**********"
click at [538, 31] on div at bounding box center [403, 190] width 807 height 381
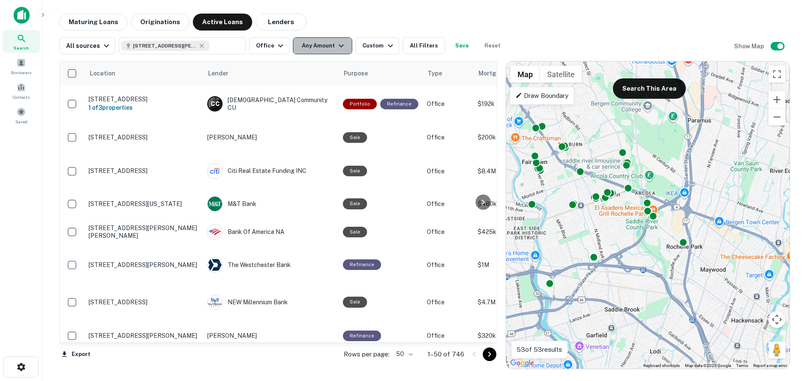
click at [336, 44] on icon "button" at bounding box center [341, 46] width 10 height 10
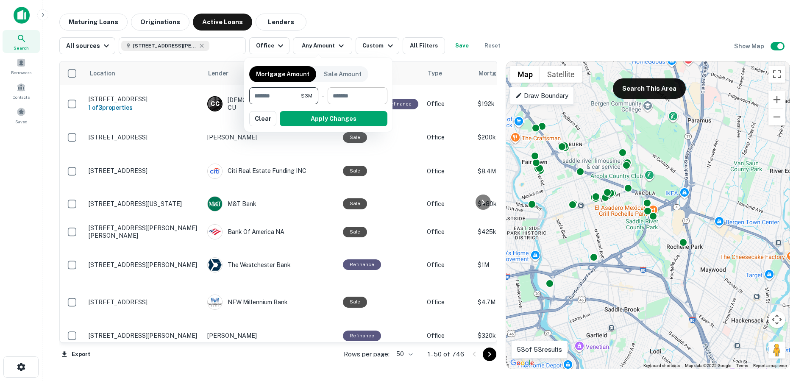
type input "*******"
click at [356, 99] on input "number" at bounding box center [355, 95] width 54 height 17
type input "*"
type input "********"
click at [356, 115] on button "Apply Changes" at bounding box center [334, 118] width 108 height 15
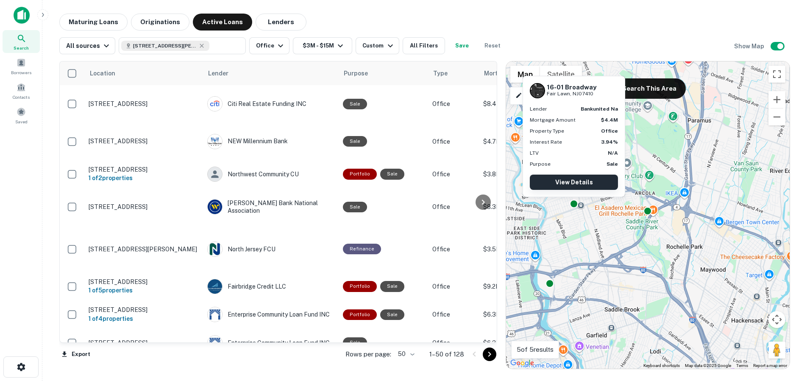
click at [575, 184] on link "View Details" at bounding box center [574, 182] width 88 height 15
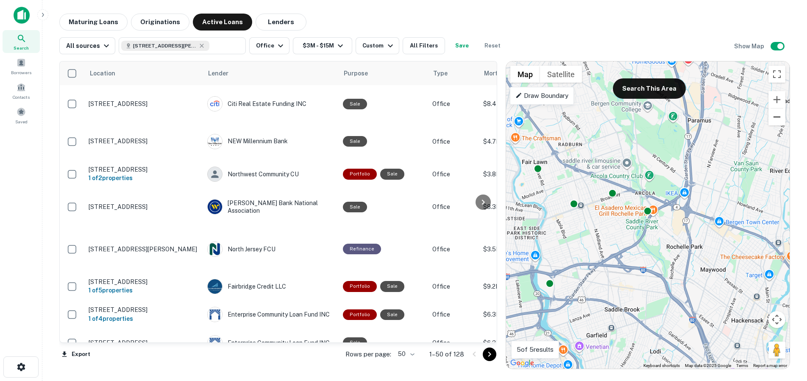
click at [781, 118] on button "Zoom out" at bounding box center [776, 117] width 17 height 17
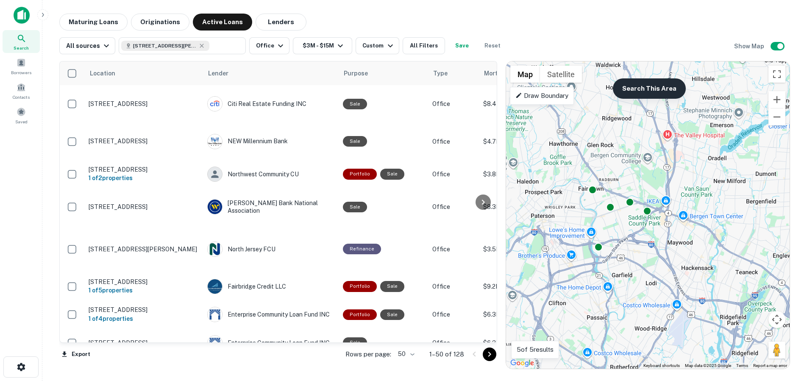
click at [651, 91] on button "Search This Area" at bounding box center [649, 88] width 73 height 20
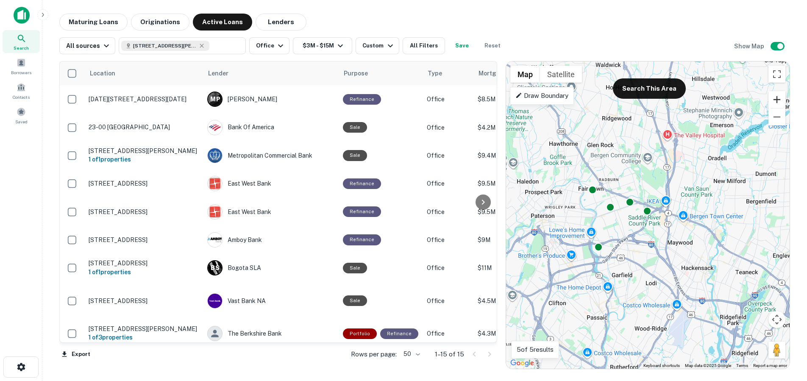
click at [778, 97] on button "Zoom in" at bounding box center [776, 99] width 17 height 17
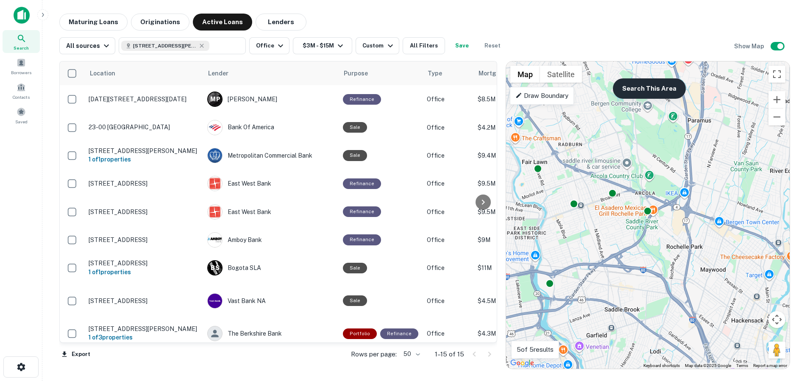
click at [660, 98] on button "Search This Area" at bounding box center [649, 88] width 73 height 20
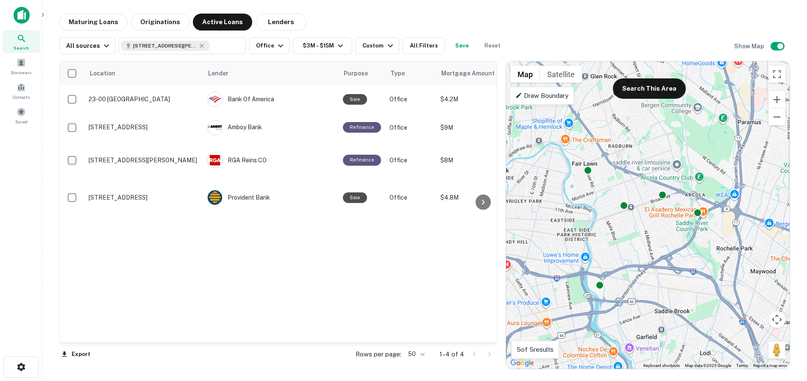
drag, startPoint x: 676, startPoint y: 174, endPoint x: 717, endPoint y: 174, distance: 41.1
click at [717, 174] on div "To activate drag with keyboard, press Alt + Enter. Once in keyboard drag state,…" at bounding box center [648, 214] width 284 height 307
click at [777, 120] on button "Zoom out" at bounding box center [776, 117] width 17 height 17
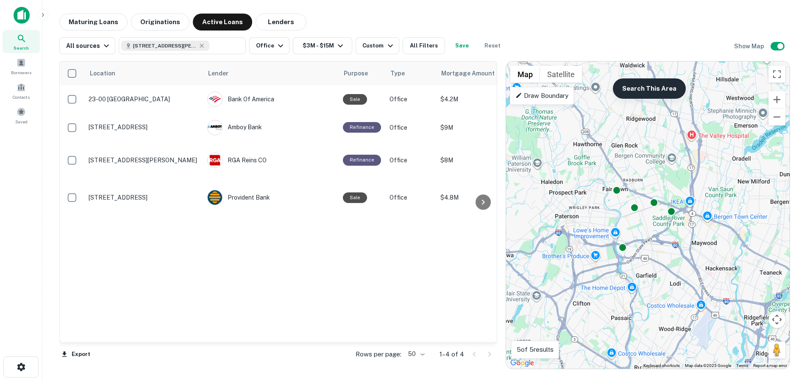
click at [654, 88] on button "Search This Area" at bounding box center [649, 88] width 73 height 20
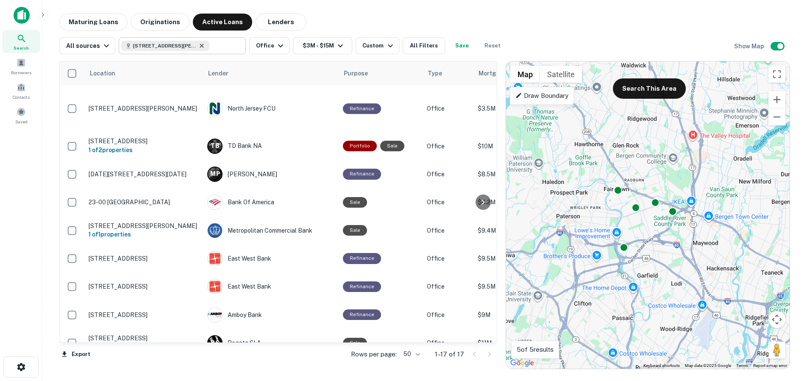
click at [199, 46] on icon at bounding box center [201, 45] width 7 height 7
type input "**********"
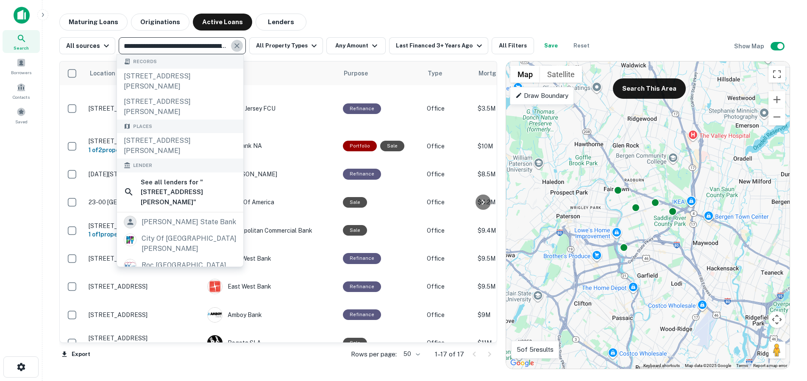
click at [233, 46] on icon "Clear" at bounding box center [237, 46] width 8 height 8
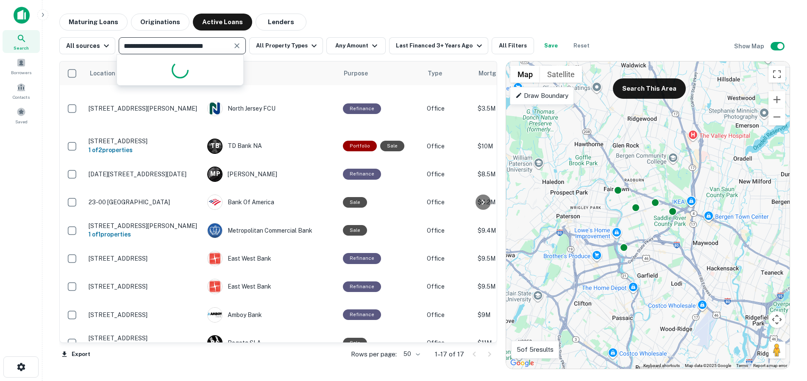
type input "**********"
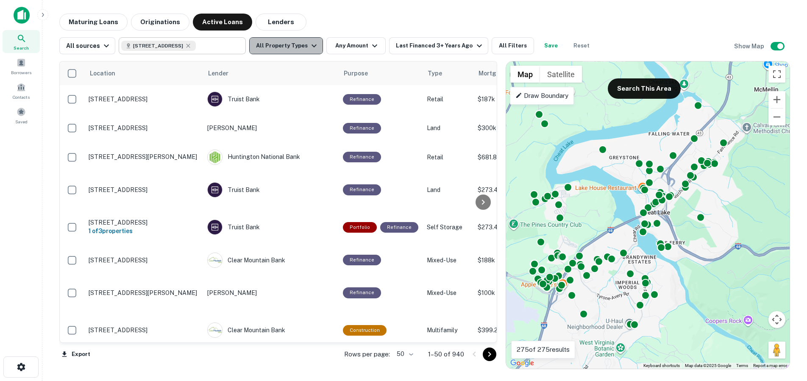
click at [302, 46] on button "All Property Types" at bounding box center [286, 45] width 74 height 17
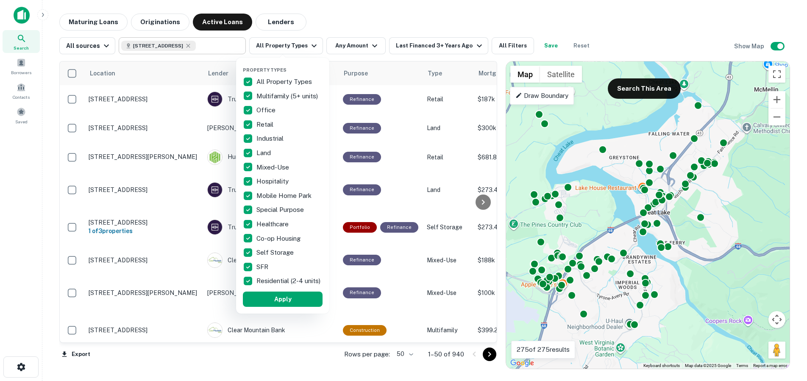
click at [450, 24] on div at bounding box center [403, 190] width 807 height 381
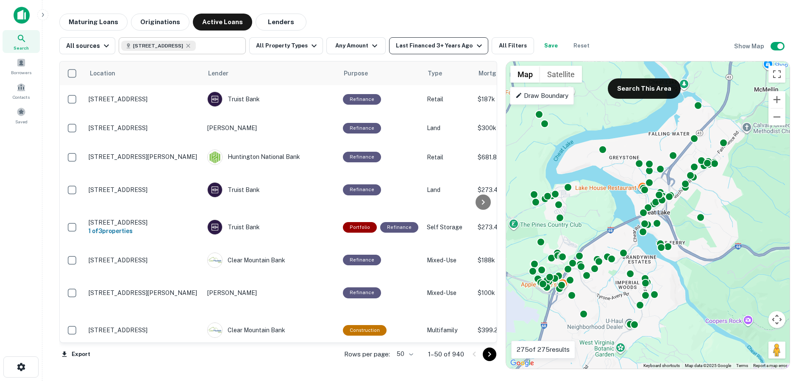
click at [474, 42] on icon "button" at bounding box center [479, 46] width 10 height 10
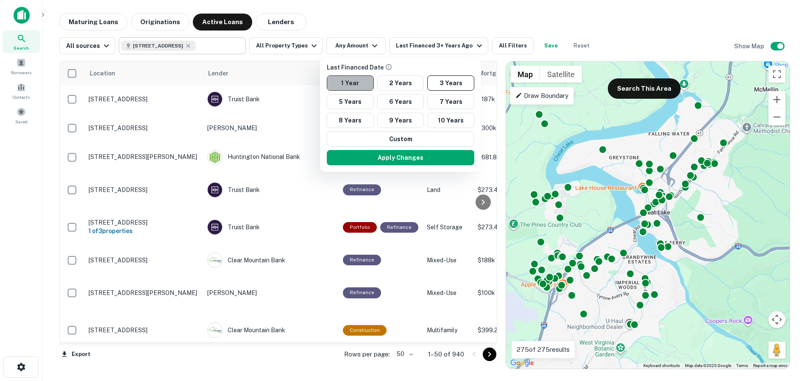
click at [360, 88] on button "1 Year" at bounding box center [350, 82] width 47 height 15
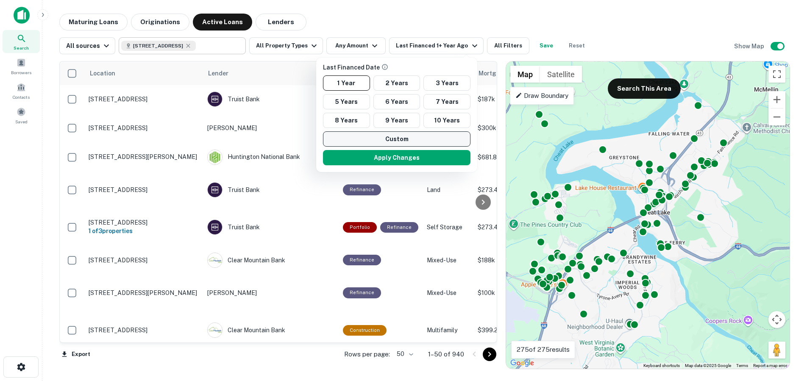
click at [389, 141] on button "Custom" at bounding box center [396, 138] width 147 height 15
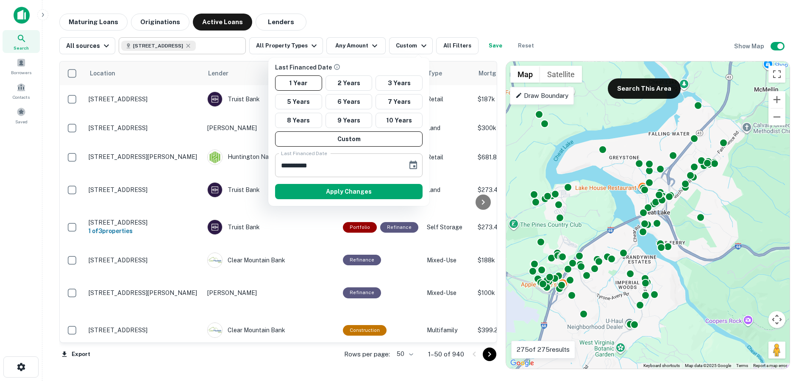
click at [356, 165] on input "**********" at bounding box center [338, 165] width 126 height 24
click at [337, 164] on input "**********" at bounding box center [338, 165] width 126 height 24
click at [415, 164] on icon "Choose date, selected date is Aug 19, 2024" at bounding box center [413, 165] width 10 height 10
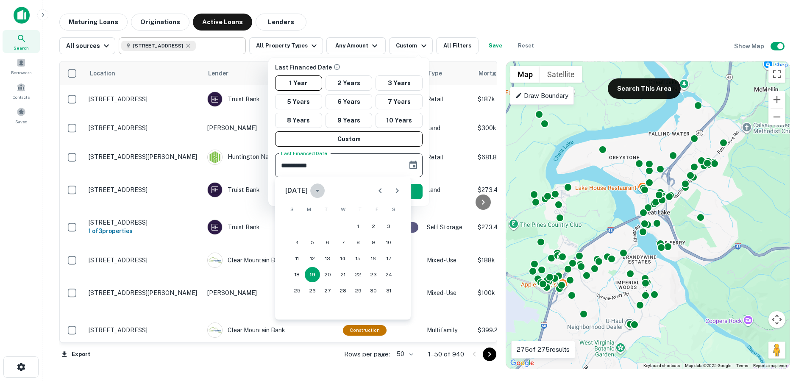
click at [323, 192] on icon "calendar view is open, switch to year view" at bounding box center [317, 191] width 10 height 10
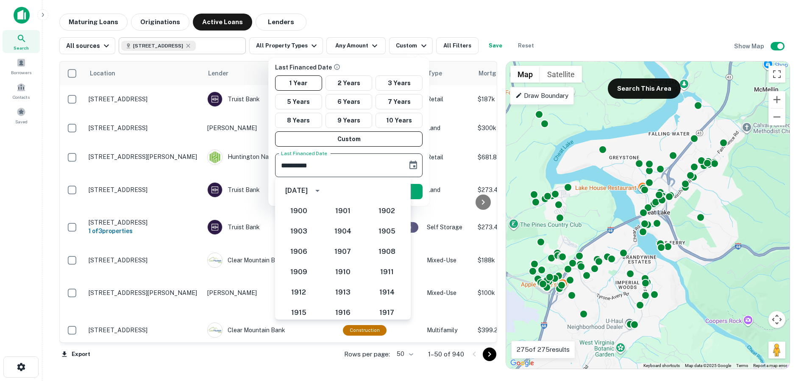
scroll to position [736, 0]
click at [392, 310] on button "2025" at bounding box center [387, 309] width 31 height 15
type input "**********"
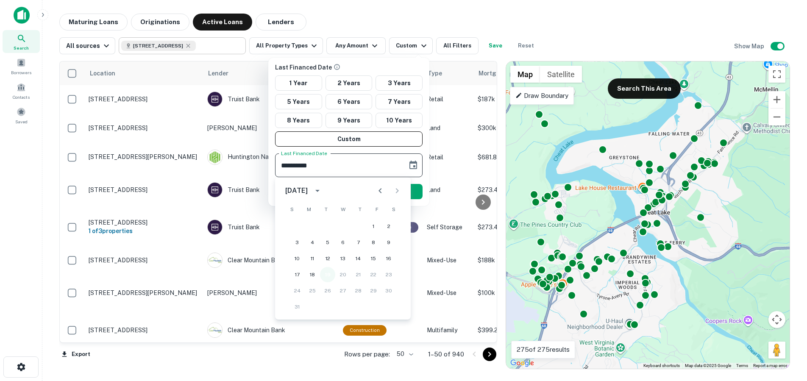
click at [329, 275] on button "19" at bounding box center [327, 274] width 15 height 15
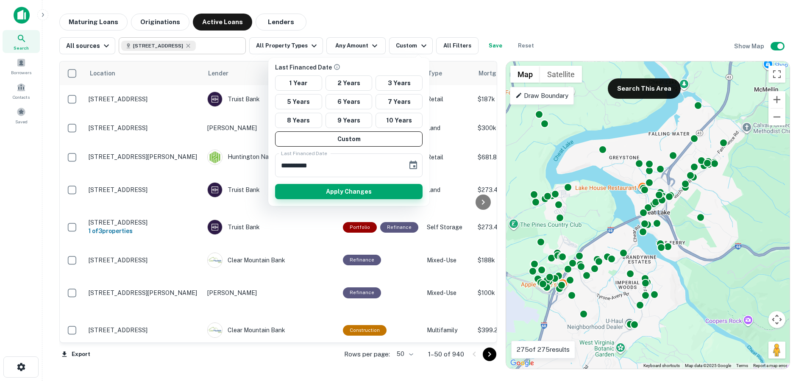
click at [358, 189] on button "Apply Changes" at bounding box center [348, 191] width 147 height 15
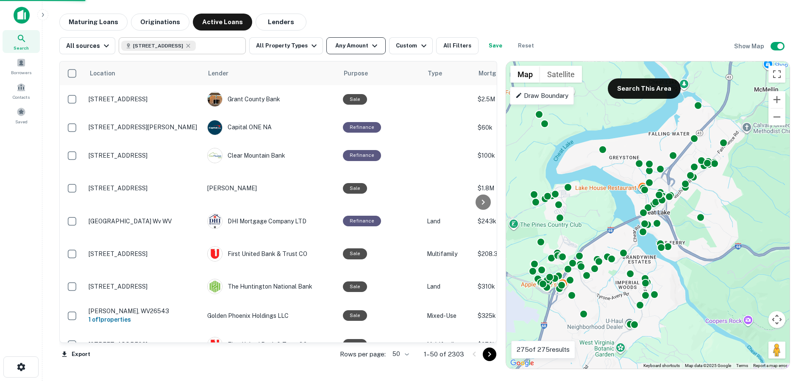
click at [359, 45] on button "Any Amount" at bounding box center [355, 45] width 59 height 17
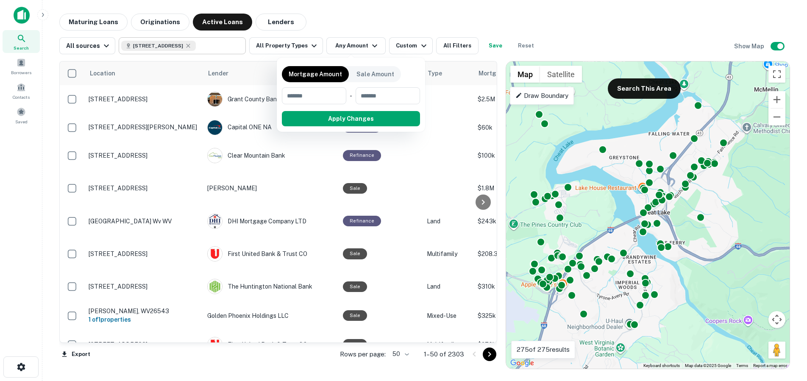
click at [370, 29] on div at bounding box center [403, 190] width 807 height 381
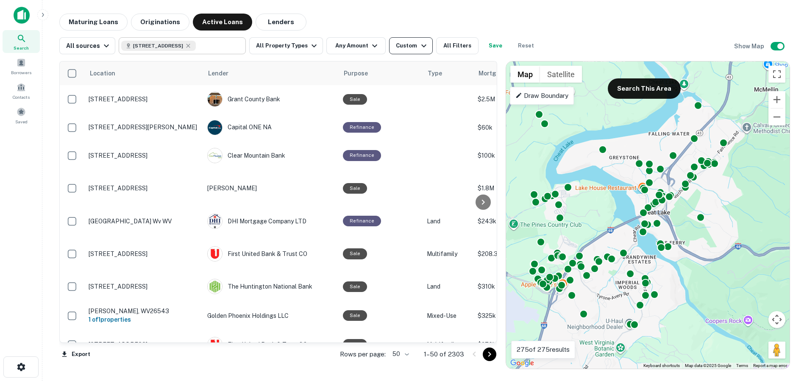
click at [408, 44] on div "Custom" at bounding box center [412, 46] width 33 height 10
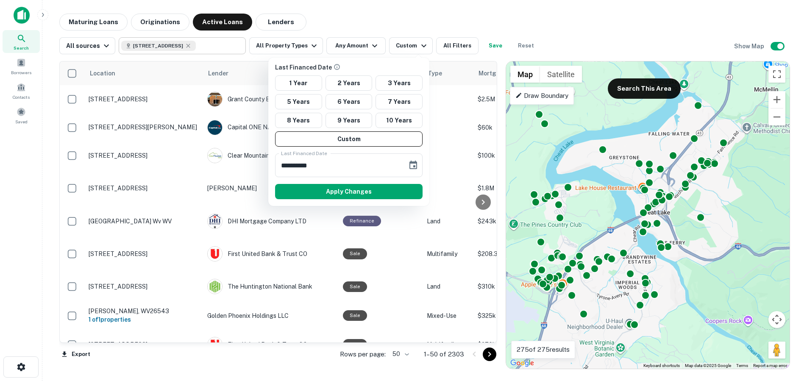
click at [364, 27] on div at bounding box center [403, 190] width 807 height 381
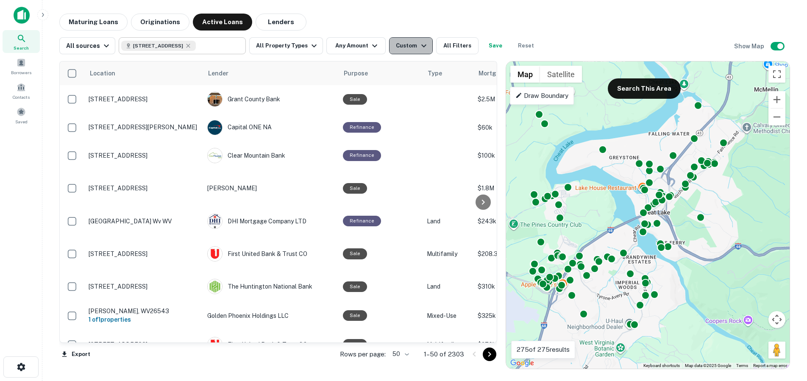
click at [400, 44] on div "Custom" at bounding box center [412, 46] width 33 height 10
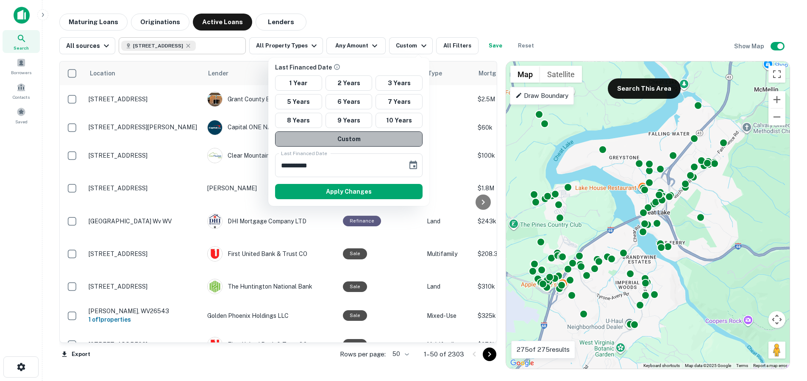
click at [404, 143] on button "Custom" at bounding box center [348, 138] width 147 height 15
click at [417, 166] on icon "Choose date, selected date is Aug 19, 2024" at bounding box center [413, 165] width 8 height 8
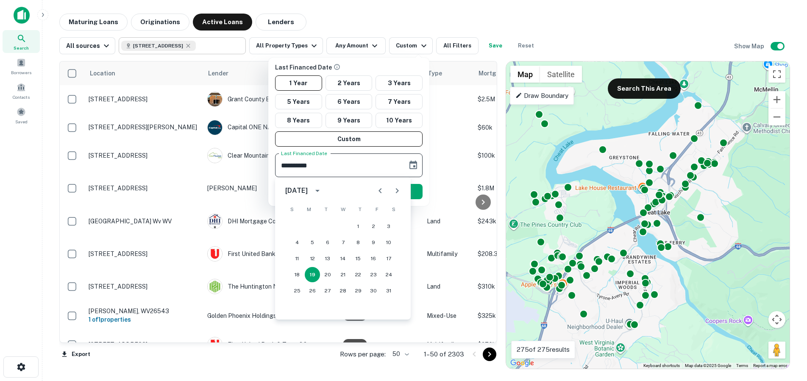
drag, startPoint x: 317, startPoint y: 189, endPoint x: 323, endPoint y: 198, distance: 10.3
click at [308, 189] on div "August 2024" at bounding box center [296, 191] width 22 height 10
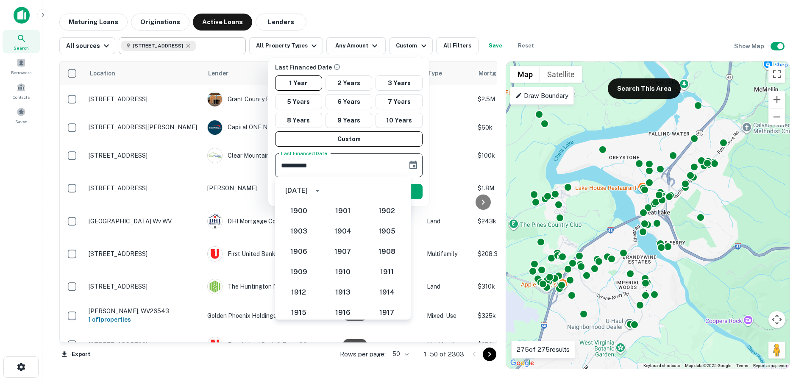
scroll to position [736, 0]
click at [385, 305] on button "2025" at bounding box center [387, 309] width 31 height 15
type input "**********"
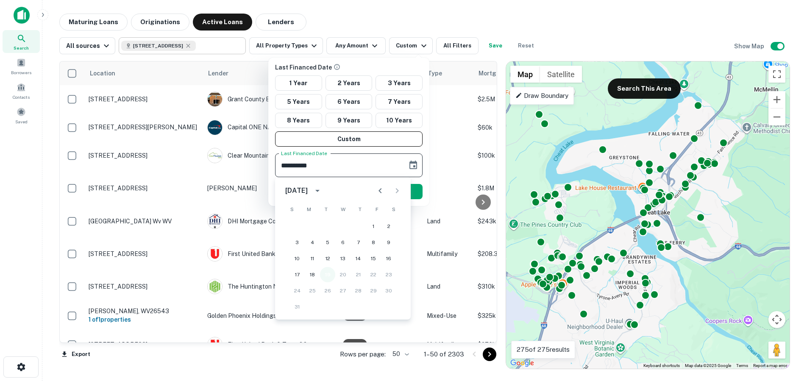
click at [326, 278] on button "19" at bounding box center [327, 274] width 15 height 15
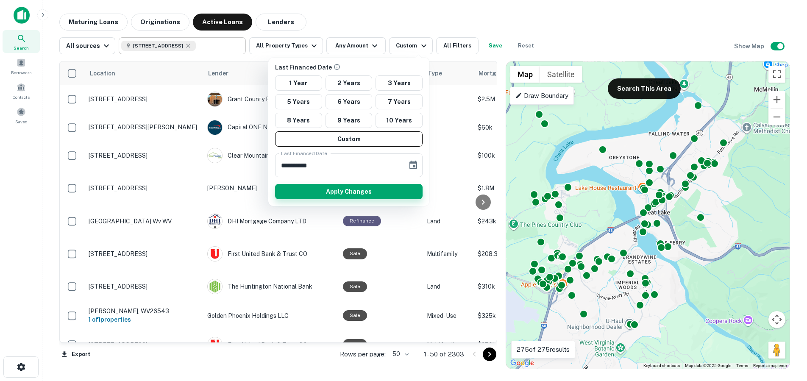
click at [351, 190] on button "Apply Changes" at bounding box center [348, 191] width 147 height 15
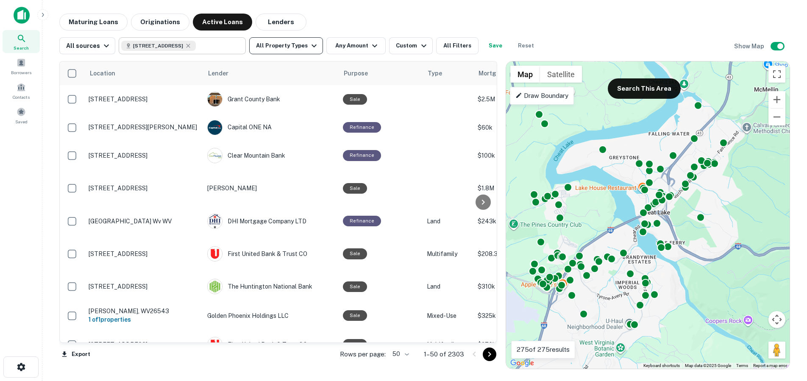
click at [312, 46] on icon "button" at bounding box center [314, 46] width 5 height 3
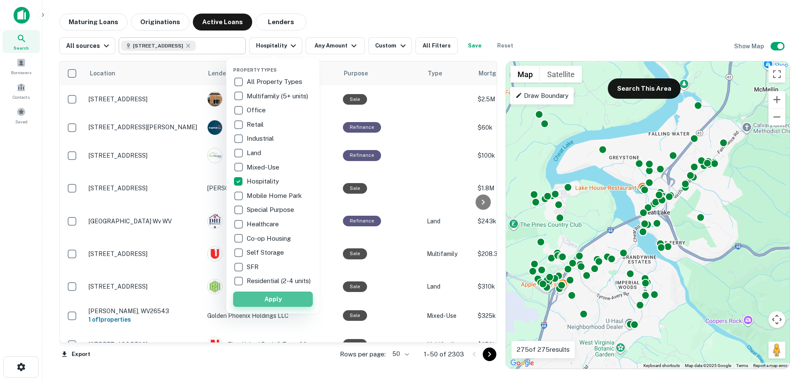
click at [274, 300] on button "Apply" at bounding box center [273, 299] width 80 height 15
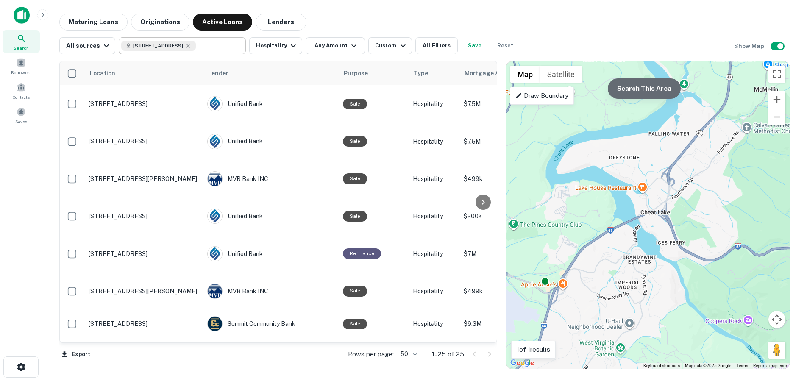
click at [654, 90] on button "Search This Area" at bounding box center [644, 88] width 73 height 20
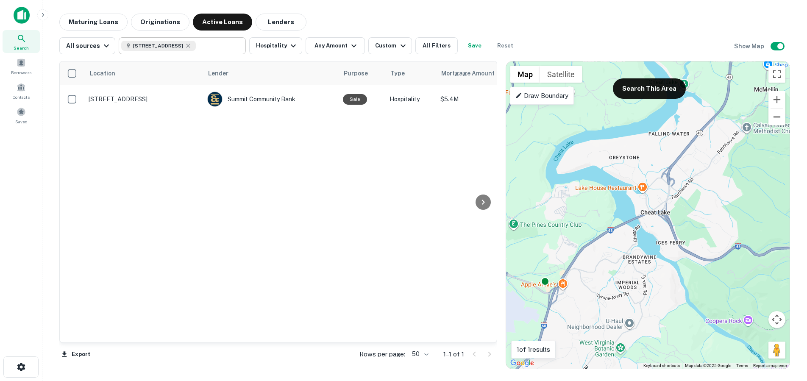
click at [779, 122] on button "Zoom out" at bounding box center [776, 117] width 17 height 17
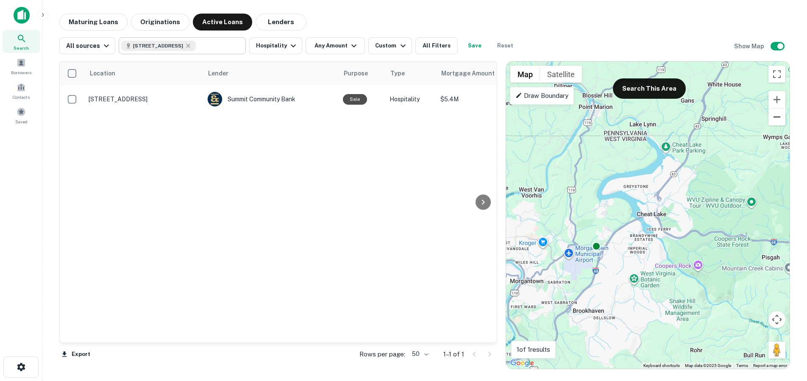
click at [779, 118] on button "Zoom out" at bounding box center [776, 117] width 17 height 17
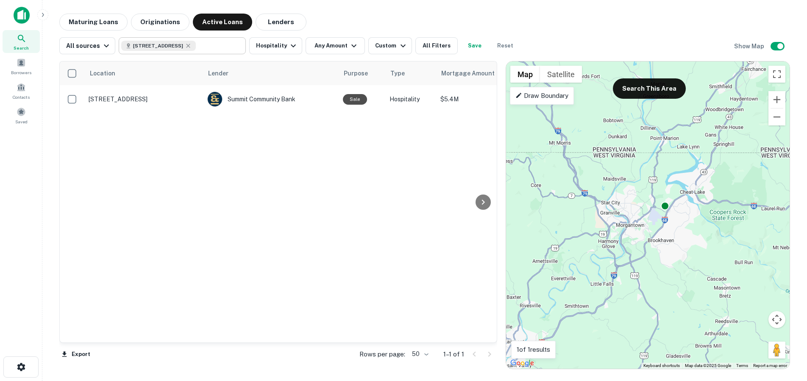
drag, startPoint x: 633, startPoint y: 239, endPoint x: 677, endPoint y: 215, distance: 50.1
click at [677, 215] on div "To activate drag with keyboard, press Alt + Enter. Once in keyboard drag state,…" at bounding box center [648, 214] width 284 height 307
click at [667, 83] on button "Search This Area" at bounding box center [649, 88] width 73 height 20
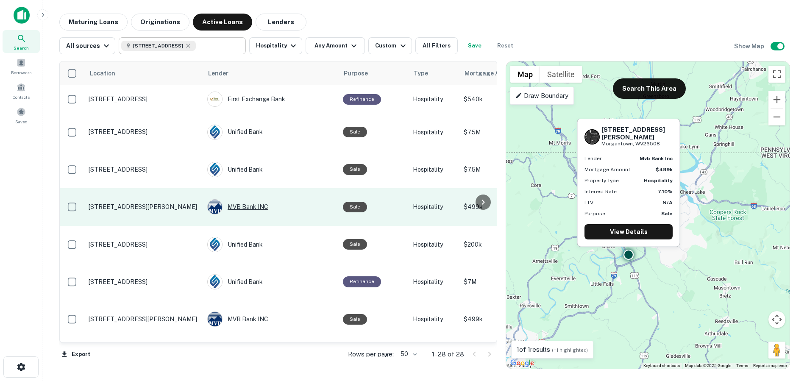
click at [238, 206] on div "MVB Bank INC" at bounding box center [270, 206] width 127 height 15
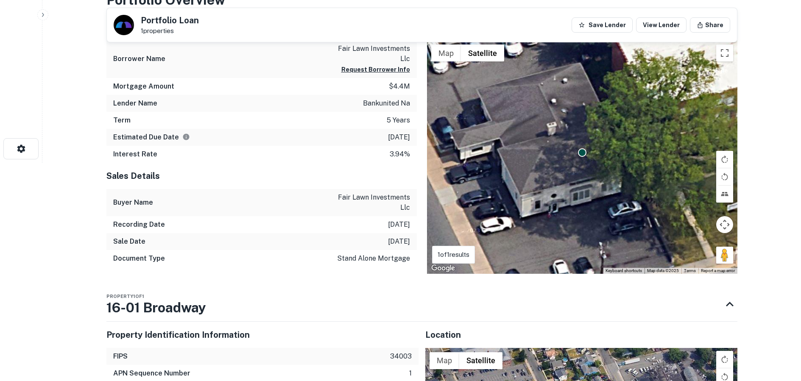
scroll to position [229, 0]
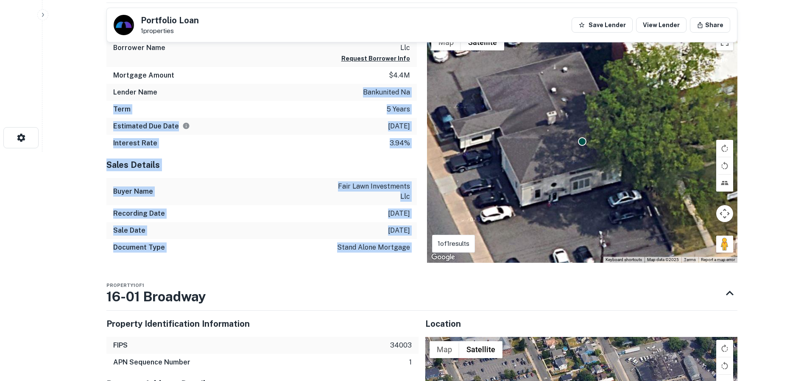
drag, startPoint x: 369, startPoint y: 94, endPoint x: 417, endPoint y: 95, distance: 48.3
click at [417, 95] on div "Mortgage Details Borrower Name fair lawn investments llc Request Borrower Info …" at bounding box center [416, 133] width 641 height 260
click at [389, 92] on p "bankunited na" at bounding box center [386, 92] width 47 height 10
drag, startPoint x: 352, startPoint y: 89, endPoint x: 412, endPoint y: 89, distance: 59.8
click at [418, 90] on div "Mortgage Details Borrower Name fair lawn investments llc Request Borrower Info …" at bounding box center [416, 133] width 641 height 260
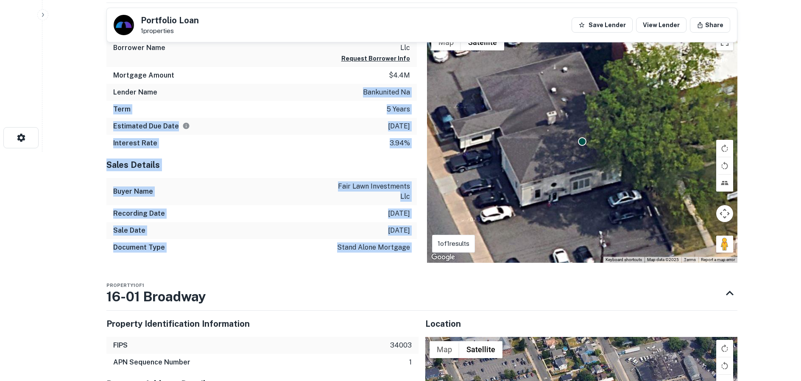
click at [390, 89] on p "bankunited na" at bounding box center [386, 92] width 47 height 10
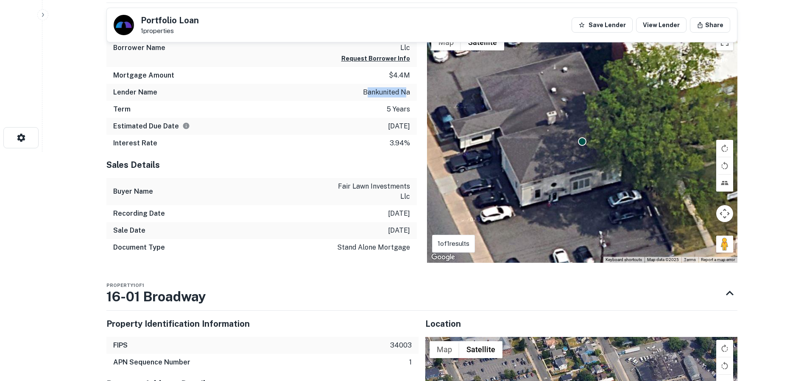
drag, startPoint x: 366, startPoint y: 90, endPoint x: 405, endPoint y: 91, distance: 39.0
click at [405, 91] on p "bankunited na" at bounding box center [386, 92] width 47 height 10
drag, startPoint x: 365, startPoint y: 90, endPoint x: 415, endPoint y: 88, distance: 50.5
click at [415, 88] on div "Lender Name bankunited na" at bounding box center [261, 92] width 310 height 17
copy p "bankunited na"
